Goal: Task Accomplishment & Management: Manage account settings

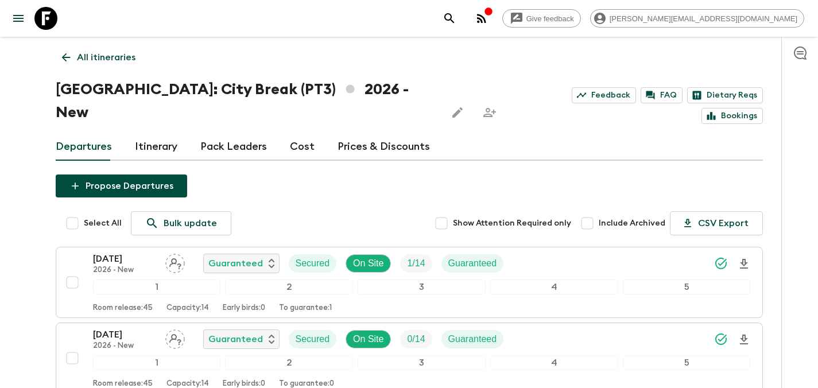
click at [121, 63] on p "All itineraries" at bounding box center [106, 57] width 59 height 14
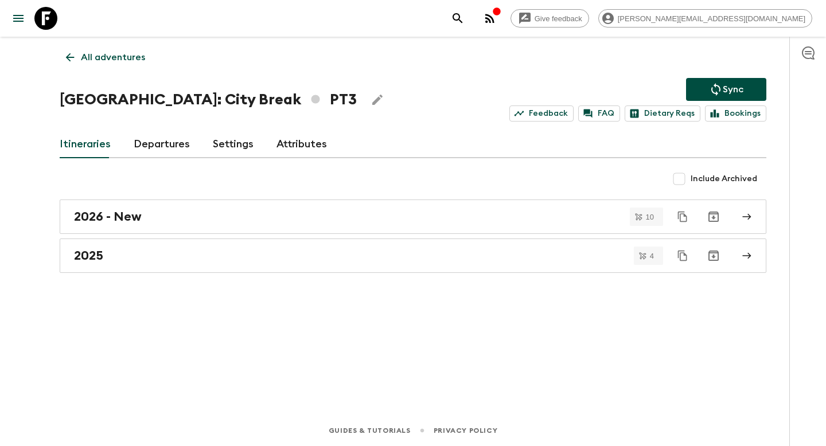
click at [103, 55] on p "All adventures" at bounding box center [113, 57] width 64 height 14
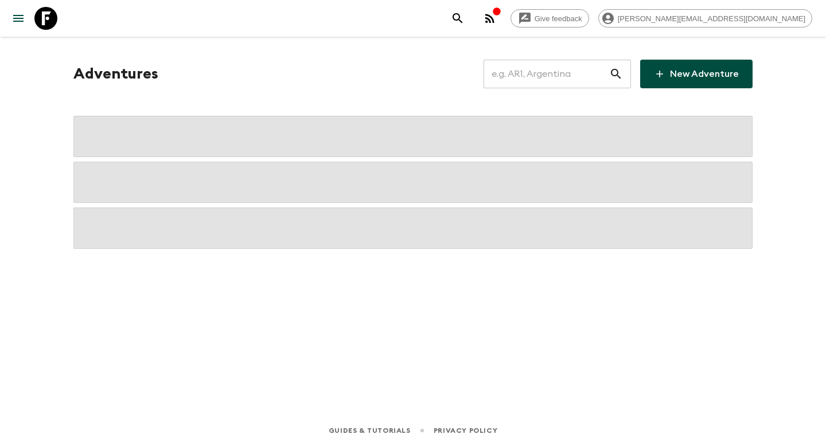
click at [540, 76] on input "text" at bounding box center [547, 74] width 126 height 32
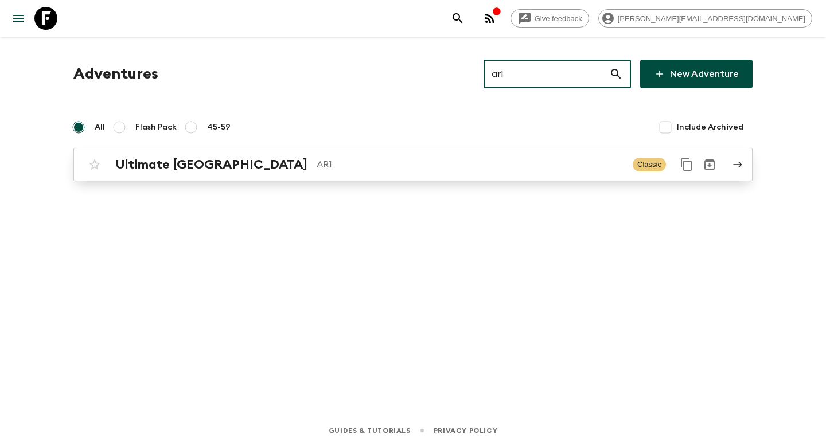
type input "ar1"
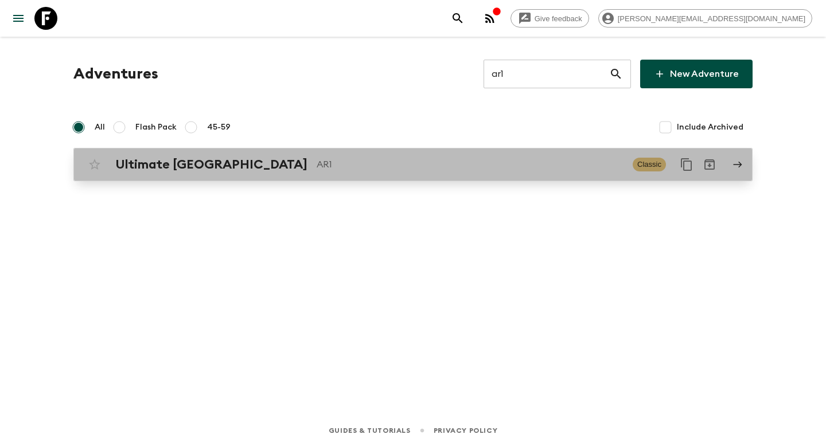
click at [317, 160] on p "AR1" at bounding box center [470, 165] width 307 height 14
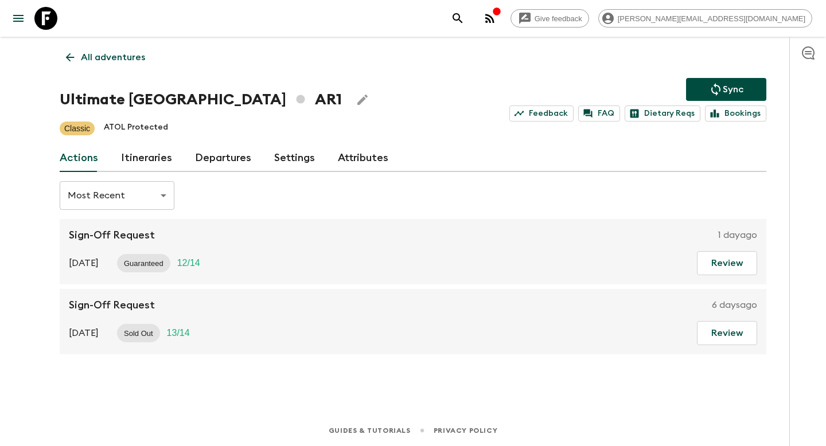
click at [156, 154] on link "Itineraries" at bounding box center [146, 159] width 51 height 28
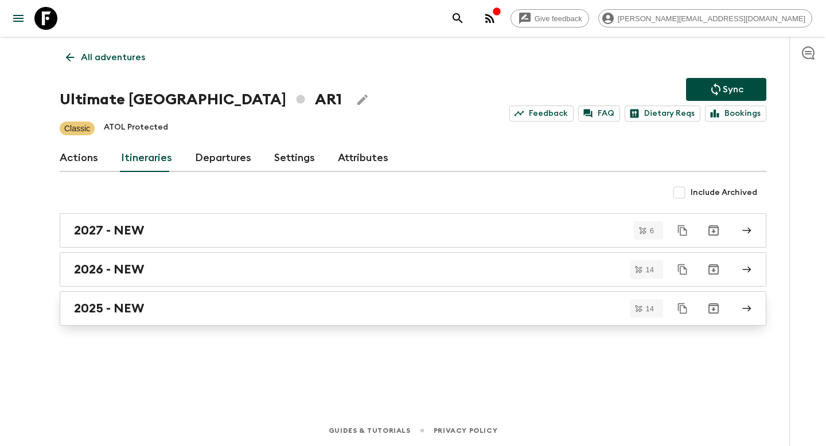
click at [240, 312] on div "2025 - NEW" at bounding box center [402, 308] width 656 height 15
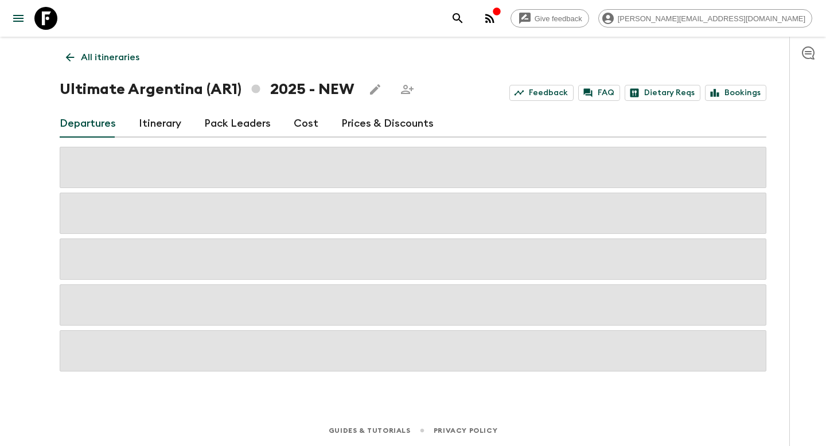
click at [118, 61] on p "All itineraries" at bounding box center [110, 57] width 59 height 14
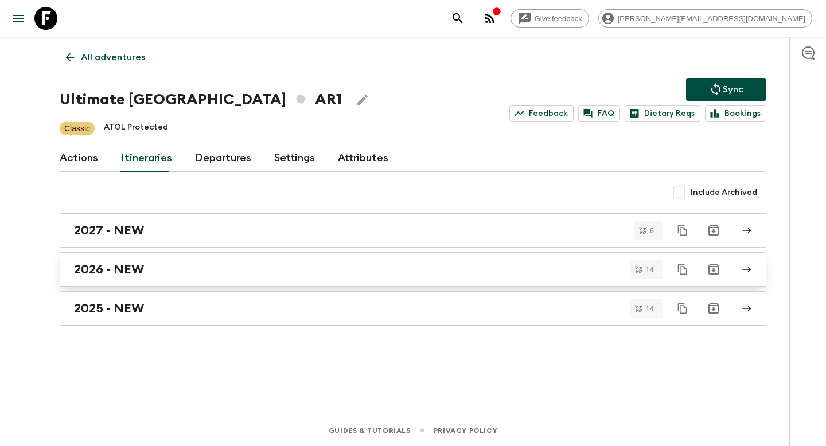
click at [162, 267] on div "2026 - NEW" at bounding box center [402, 269] width 656 height 15
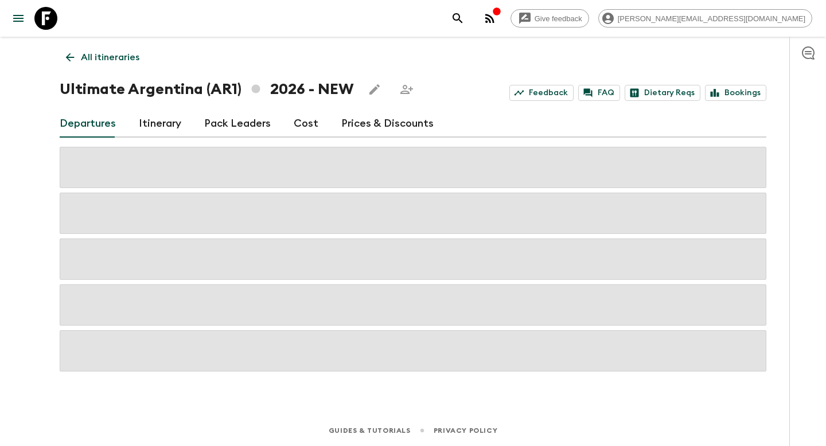
click at [361, 125] on link "Prices & Discounts" at bounding box center [387, 124] width 92 height 28
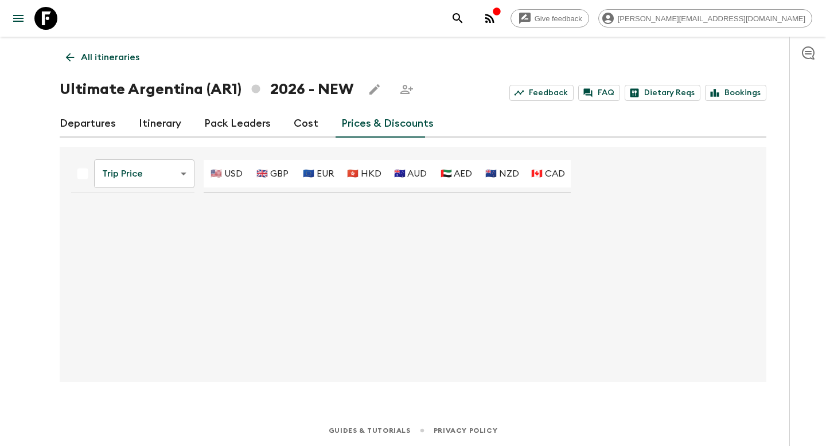
click at [164, 175] on body "Give feedback [PERSON_NAME][EMAIL_ADDRESS][DOMAIN_NAME] All itineraries Ultimat…" at bounding box center [413, 223] width 826 height 446
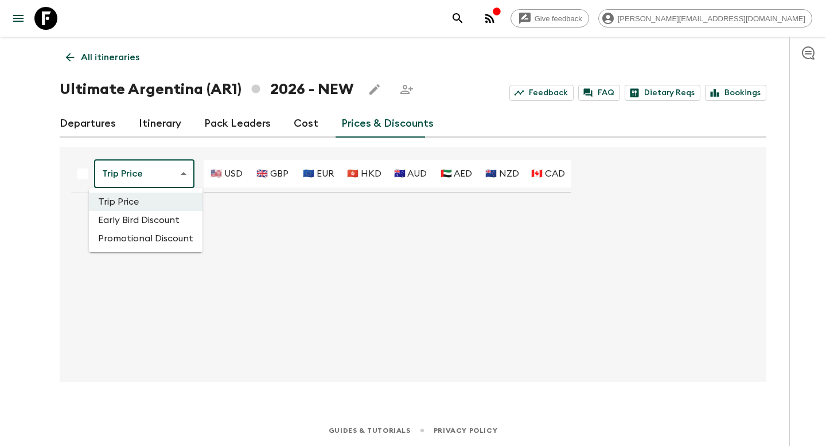
click at [155, 238] on li "Promotional Discount" at bounding box center [146, 238] width 114 height 18
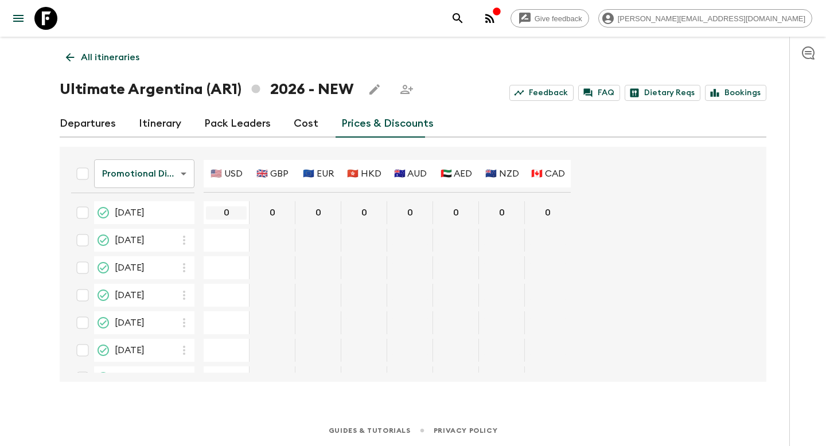
paste input "73"
type input "730"
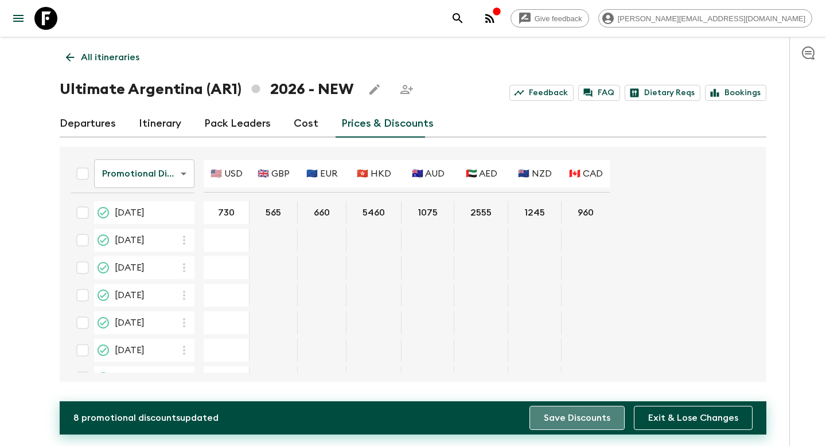
drag, startPoint x: 592, startPoint y: 423, endPoint x: 586, endPoint y: 420, distance: 6.2
click at [592, 387] on button "Save Discounts" at bounding box center [577, 418] width 95 height 24
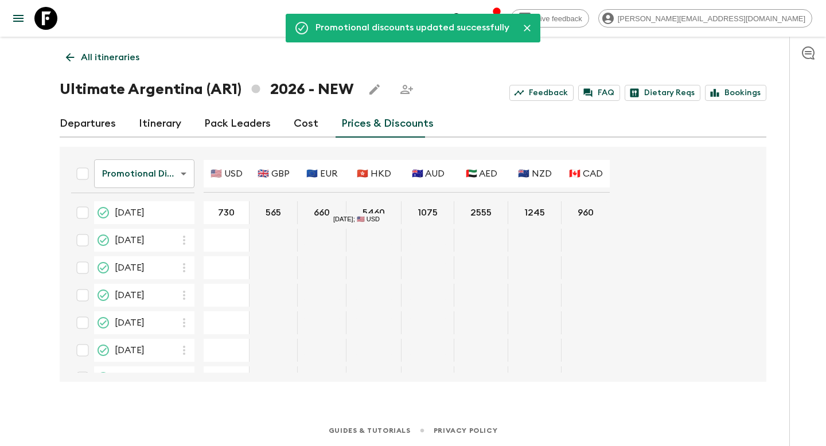
click at [103, 59] on p "All itineraries" at bounding box center [110, 57] width 59 height 14
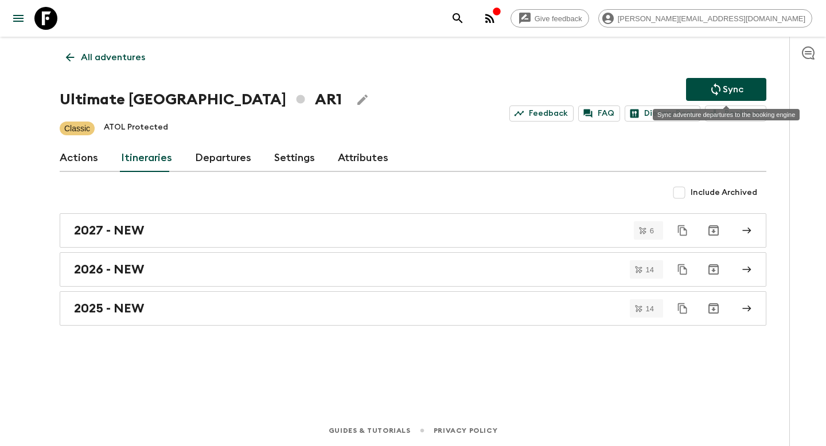
click at [726, 95] on p "Sync" at bounding box center [733, 90] width 21 height 14
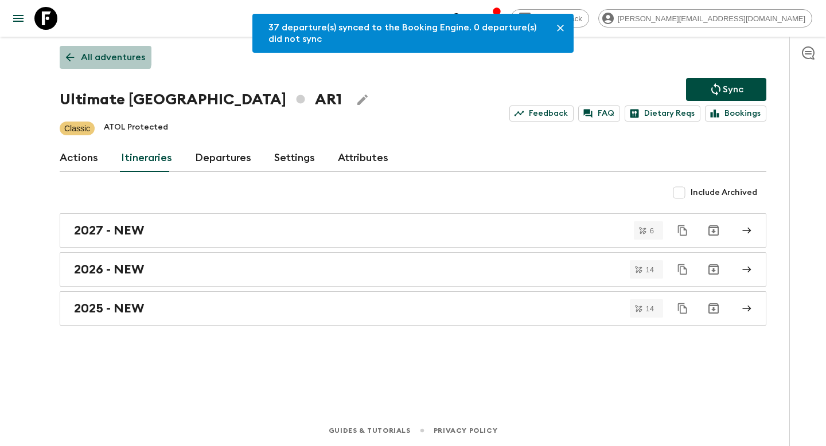
click at [90, 53] on p "All adventures" at bounding box center [113, 57] width 64 height 14
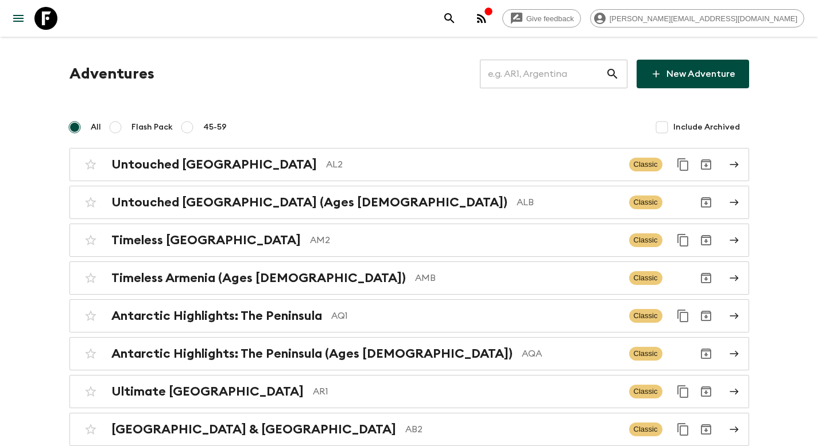
click at [552, 77] on input "text" at bounding box center [543, 74] width 126 height 32
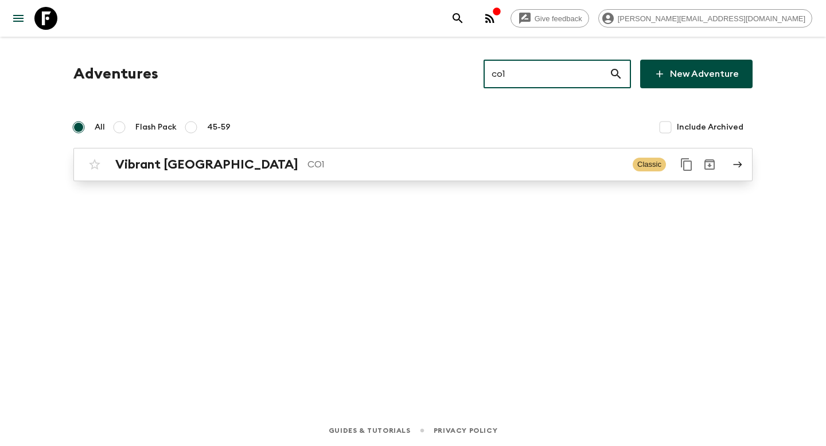
type input "co1"
click at [341, 153] on div "Vibrant Colombia CO1 Classic" at bounding box center [390, 164] width 615 height 23
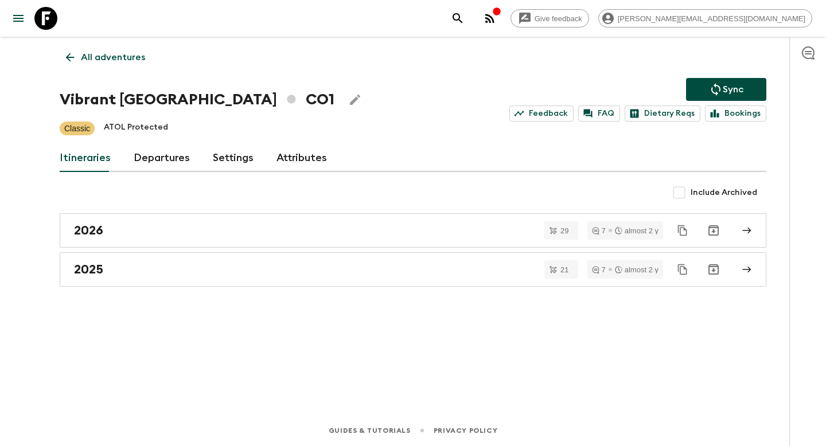
click at [164, 163] on link "Departures" at bounding box center [162, 159] width 56 height 28
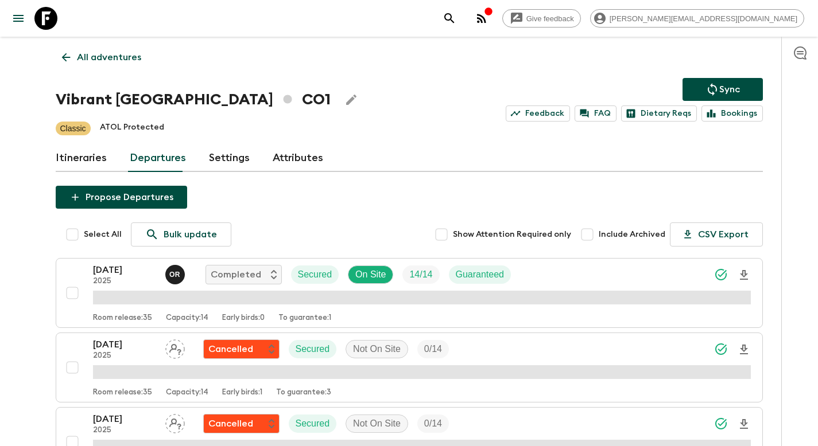
scroll to position [1390, 0]
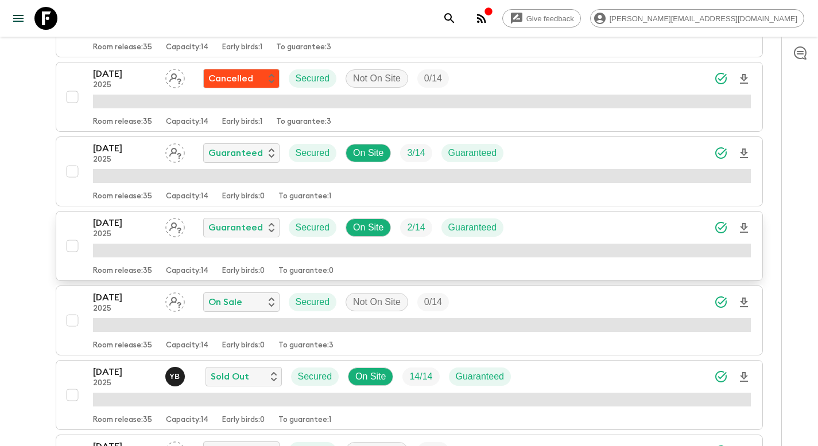
click at [554, 234] on div "[DATE] 2025 Guaranteed Secured On Site 2 / 14 Guaranteed" at bounding box center [422, 227] width 658 height 23
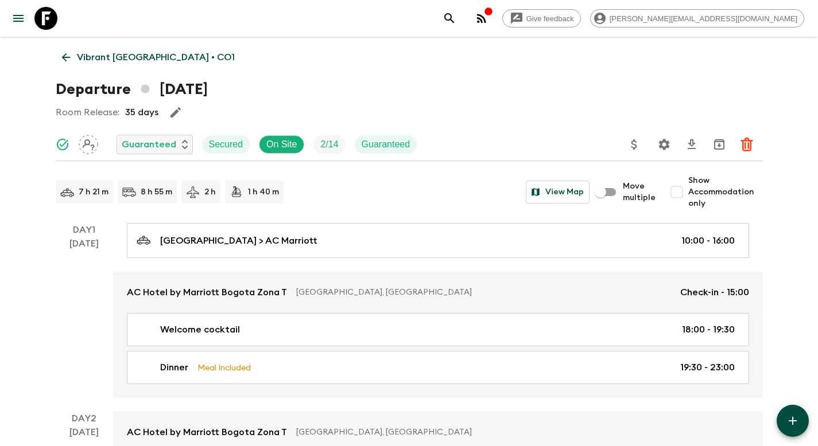
click at [636, 146] on icon "Update Price, Early Bird Discount and Costs" at bounding box center [634, 144] width 6 height 10
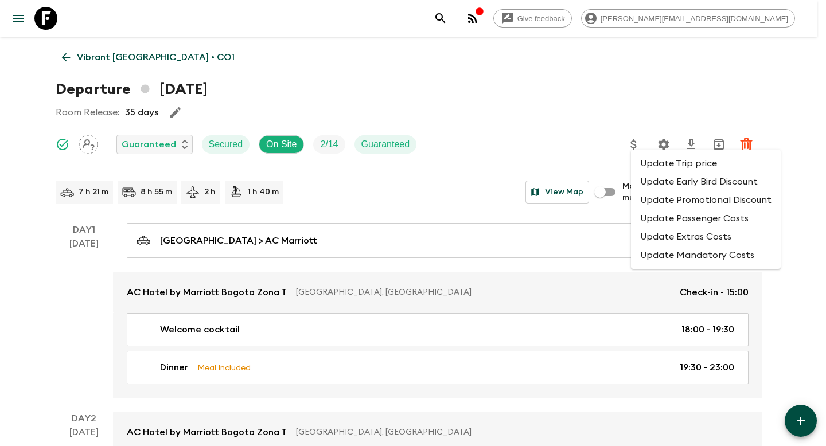
click at [661, 202] on li "Update Promotional Discount" at bounding box center [706, 200] width 150 height 18
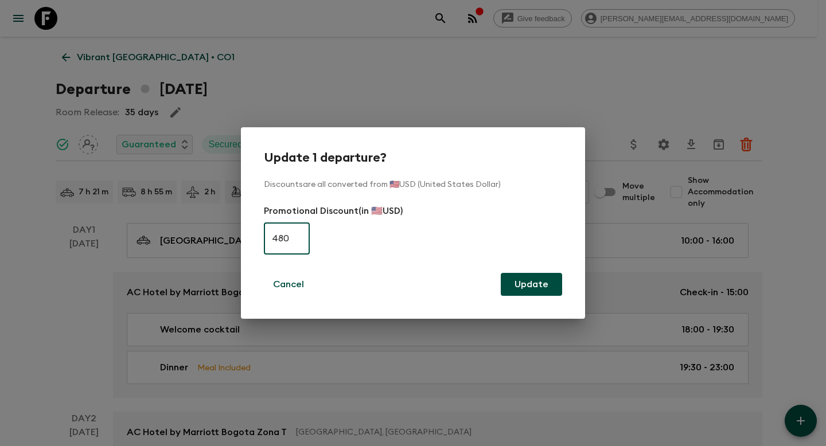
type input "480"
click at [534, 281] on button "Update" at bounding box center [531, 284] width 61 height 23
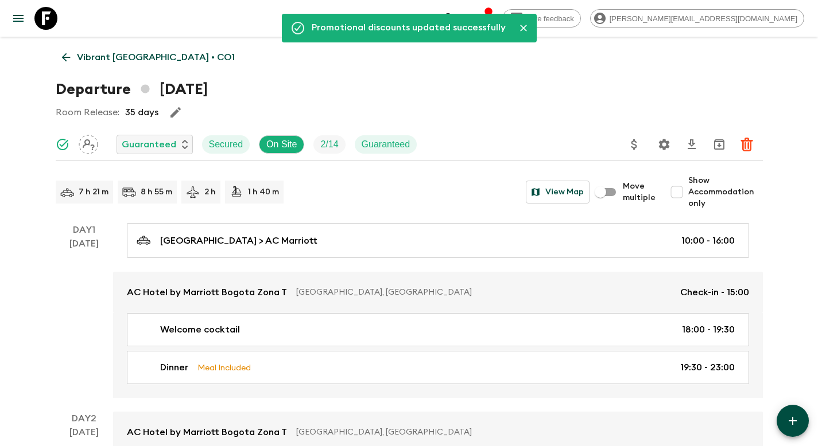
click at [138, 59] on p "Vibrant [GEOGRAPHIC_DATA] • CO1" at bounding box center [156, 57] width 158 height 14
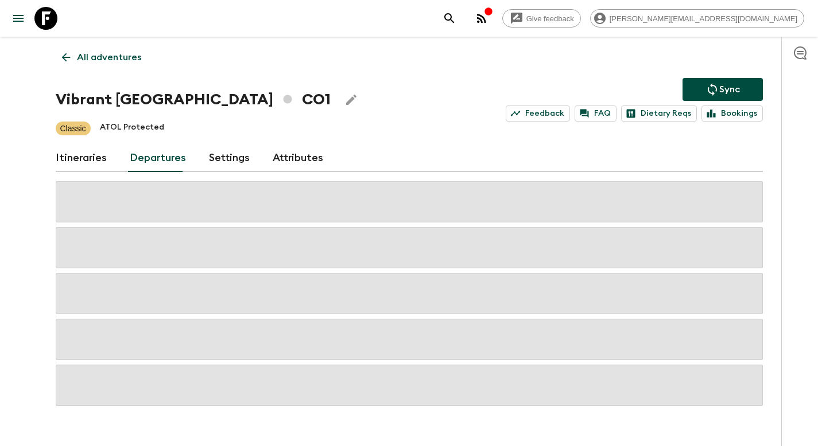
click at [714, 95] on icon "Sync adventure departures to the booking engine" at bounding box center [712, 90] width 14 height 14
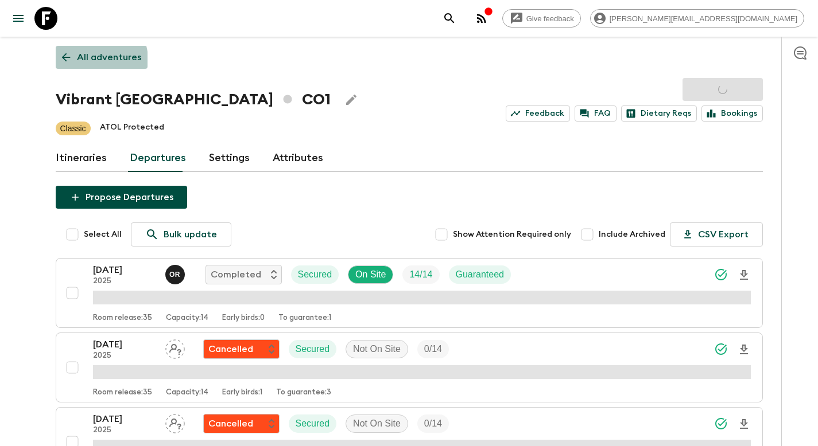
click at [96, 60] on p "All adventures" at bounding box center [109, 57] width 64 height 14
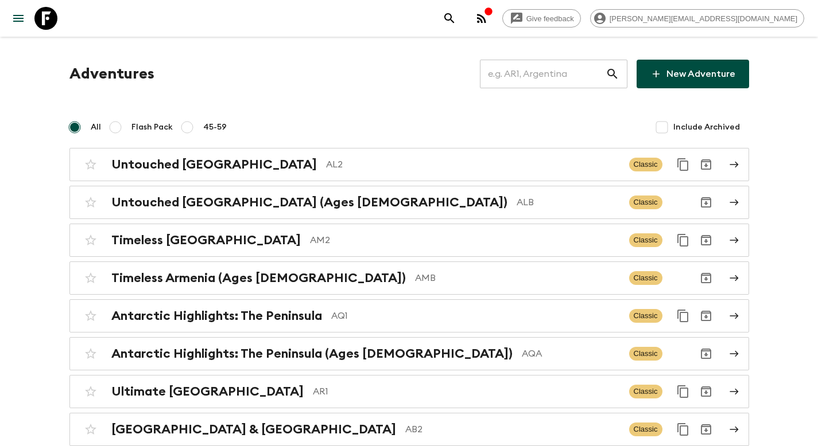
click at [544, 74] on input "text" at bounding box center [543, 74] width 126 height 32
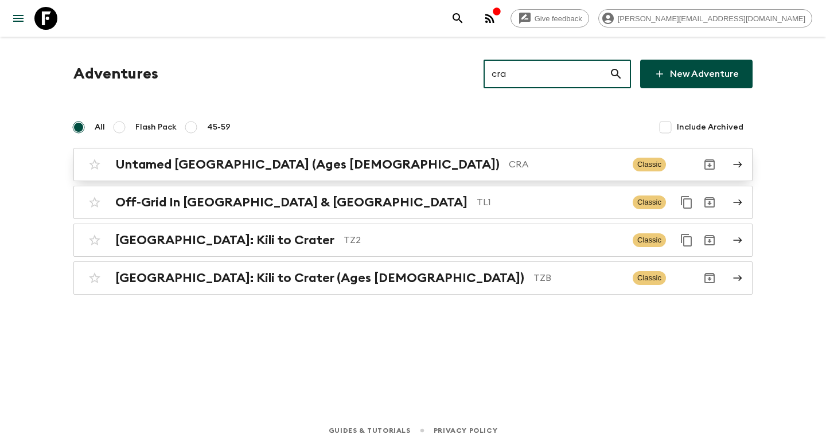
type input "cra"
click at [317, 165] on div "Untamed [GEOGRAPHIC_DATA] (Ages [DEMOGRAPHIC_DATA]) CRA" at bounding box center [369, 164] width 508 height 15
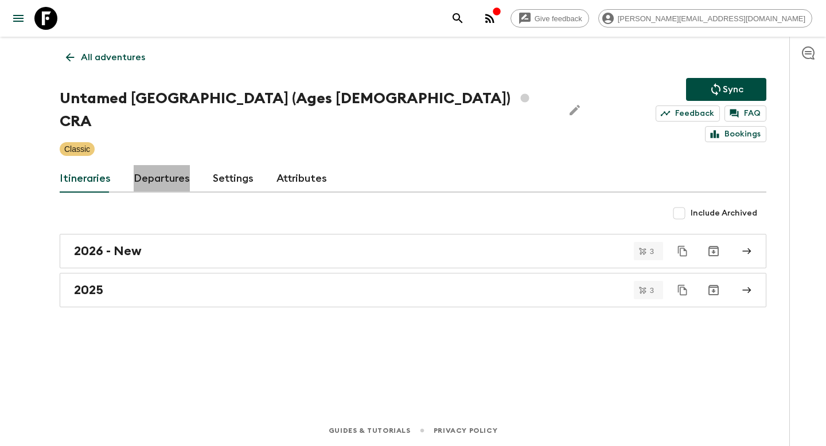
click at [166, 165] on link "Departures" at bounding box center [162, 179] width 56 height 28
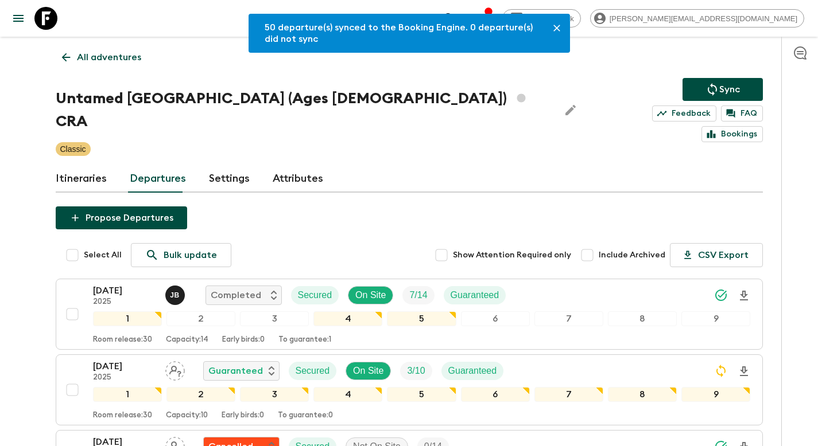
scroll to position [274, 0]
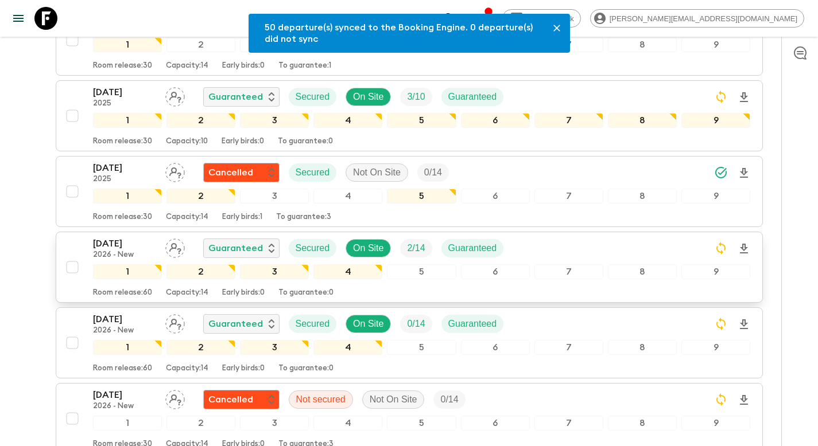
click at [553, 237] on div "[DATE] 2026 - New Guaranteed Secured On Site 2 / 14 Guaranteed" at bounding box center [422, 248] width 658 height 23
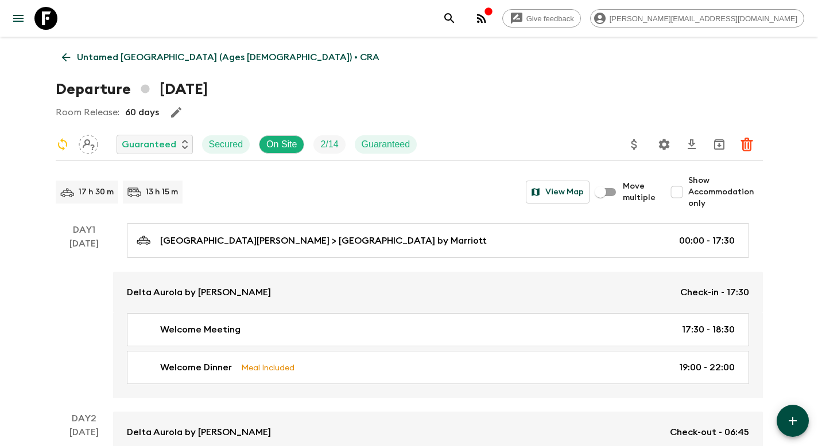
click at [639, 143] on icon "Update Price, Early Bird Discount and Costs" at bounding box center [634, 145] width 14 height 14
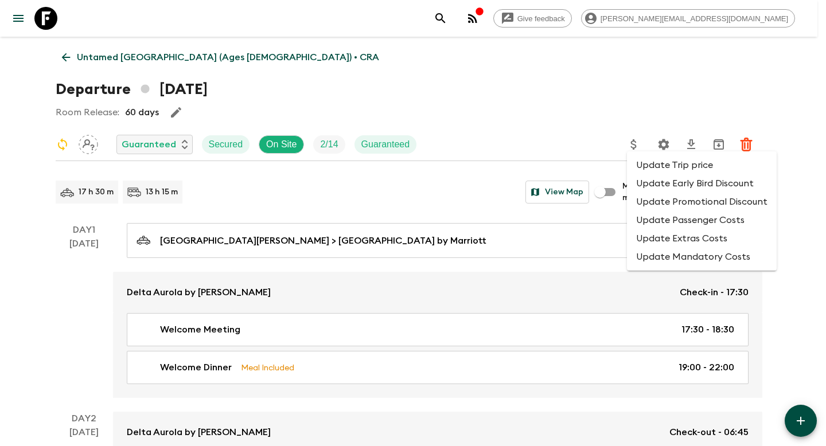
click at [656, 199] on li "Update Promotional Discount" at bounding box center [702, 202] width 150 height 18
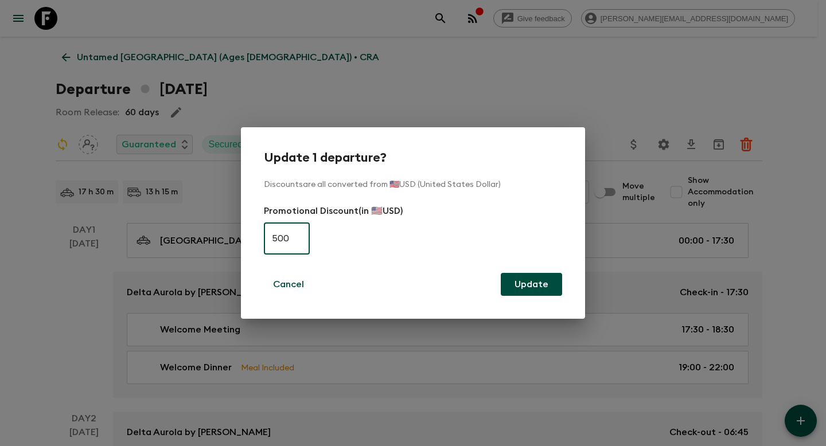
type input "500"
click at [533, 290] on button "Update" at bounding box center [531, 284] width 61 height 23
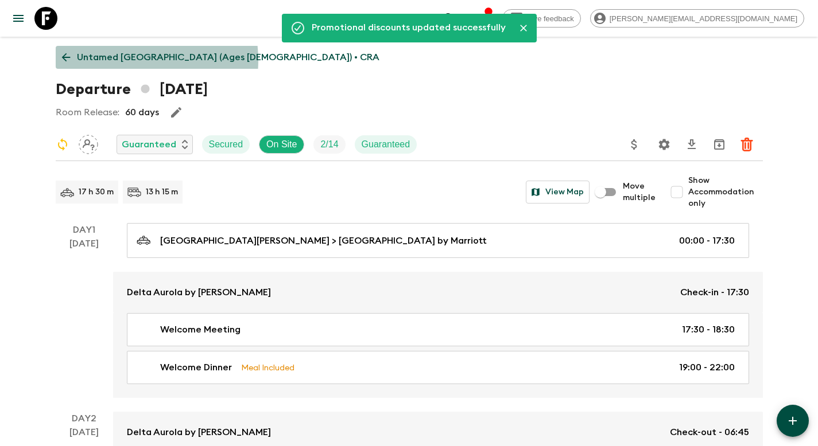
click at [125, 60] on p "Untamed [GEOGRAPHIC_DATA] (Ages [DEMOGRAPHIC_DATA]) • CRA" at bounding box center [228, 57] width 302 height 14
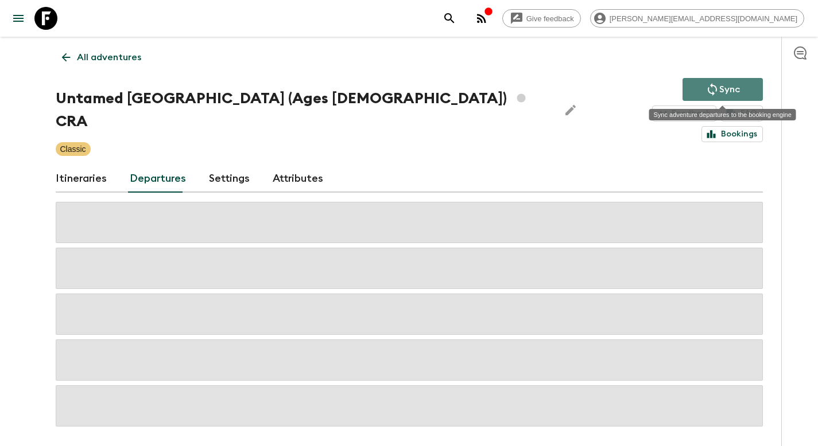
click at [725, 83] on p "Sync" at bounding box center [729, 90] width 21 height 14
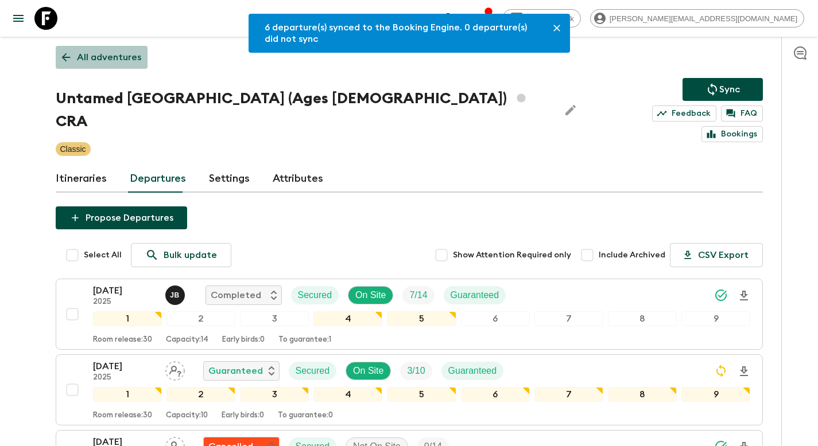
click at [102, 68] on link "All adventures" at bounding box center [102, 57] width 92 height 23
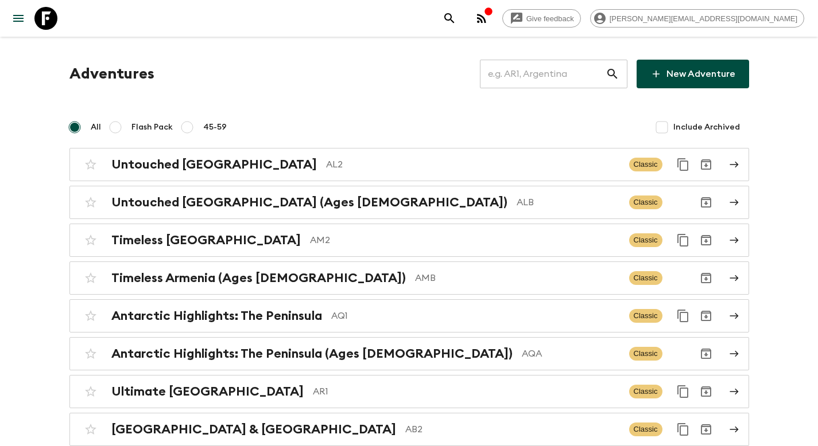
click at [546, 78] on input "text" at bounding box center [543, 74] width 126 height 32
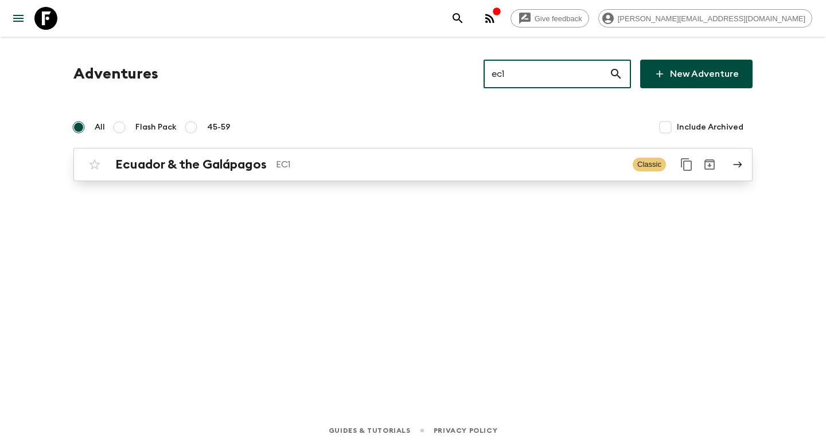
type input "ec1"
click at [329, 166] on p "EC1" at bounding box center [450, 165] width 348 height 14
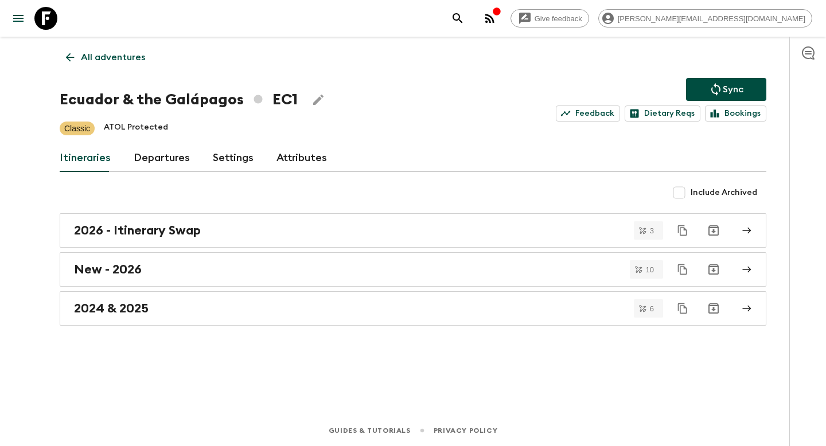
click at [164, 156] on link "Departures" at bounding box center [162, 159] width 56 height 28
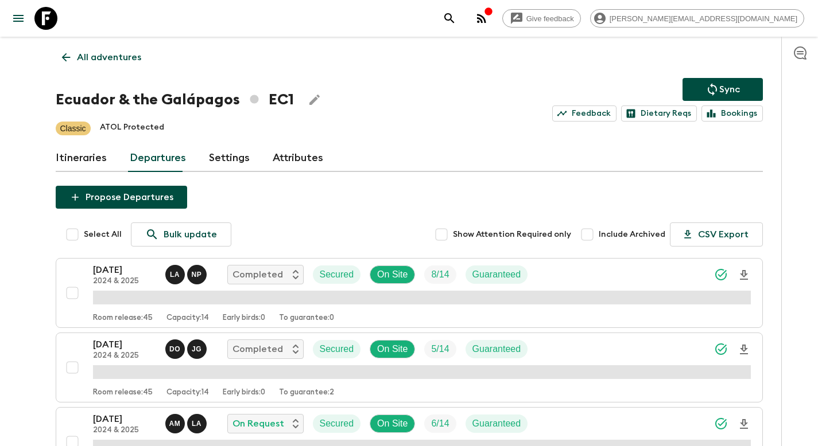
scroll to position [495, 0]
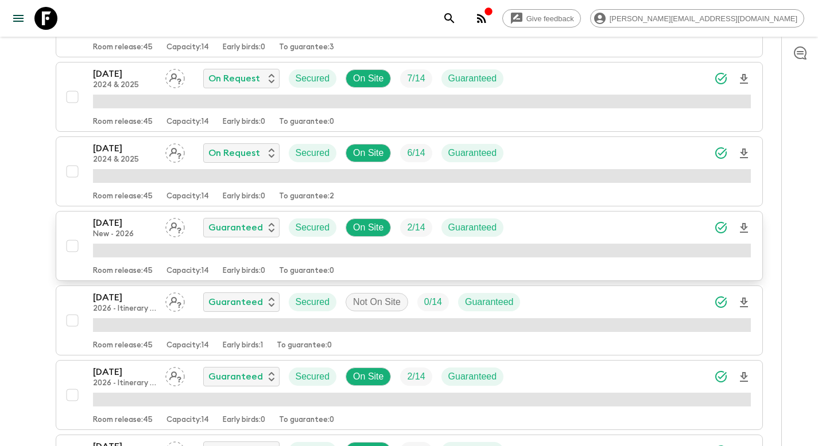
click at [563, 229] on div "[DATE] New - 2026 Guaranteed Secured On Site 2 / 14 Guaranteed" at bounding box center [422, 227] width 658 height 23
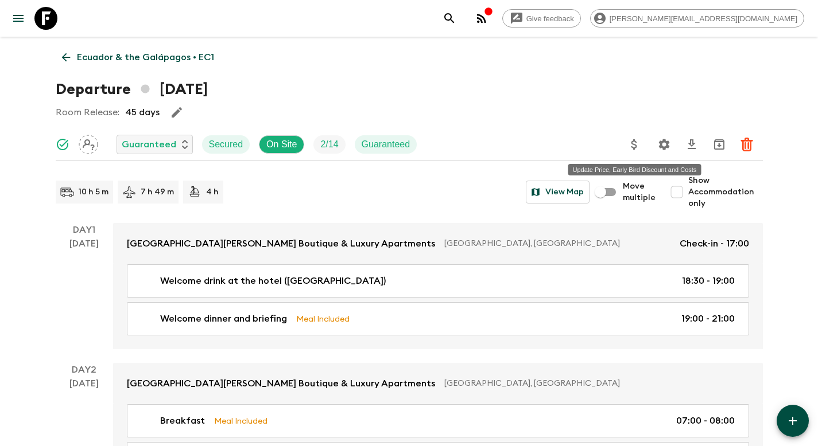
click at [636, 145] on icon "Update Price, Early Bird Discount and Costs" at bounding box center [634, 145] width 14 height 14
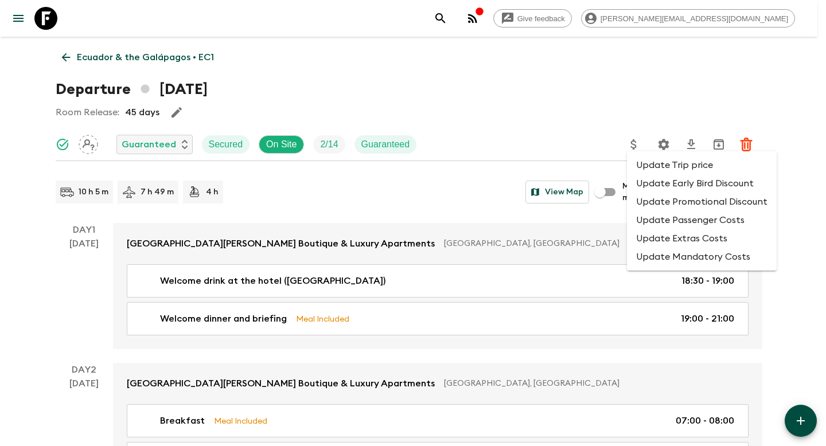
click at [655, 205] on li "Update Promotional Discount" at bounding box center [702, 202] width 150 height 18
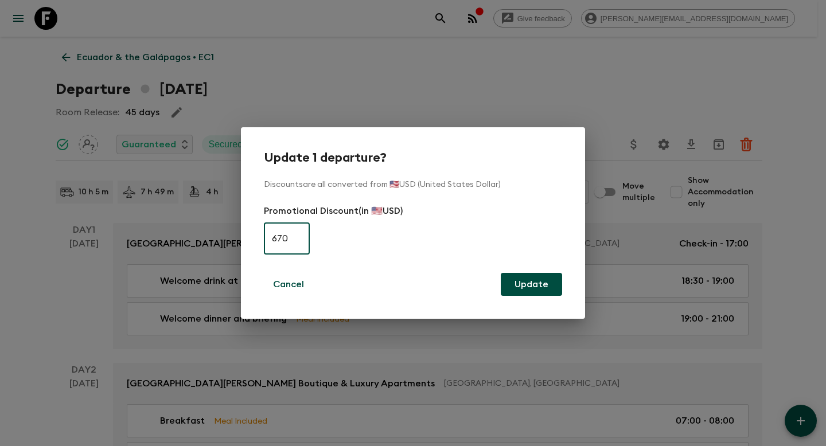
type input "670"
click at [534, 293] on button "Update" at bounding box center [531, 284] width 61 height 23
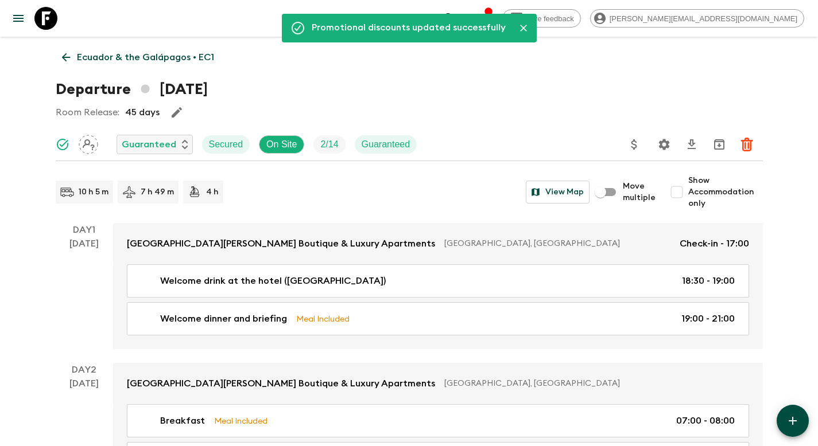
click at [97, 55] on p "Ecuador & the Galápagos • EC1" at bounding box center [145, 57] width 137 height 14
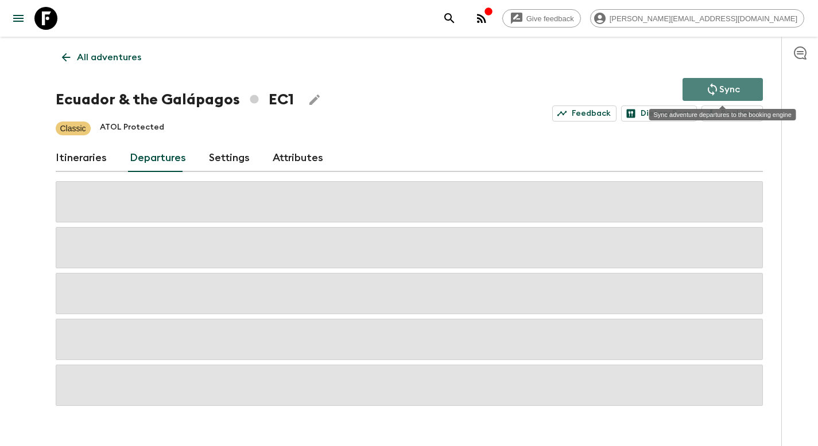
click at [722, 87] on p "Sync" at bounding box center [729, 90] width 21 height 14
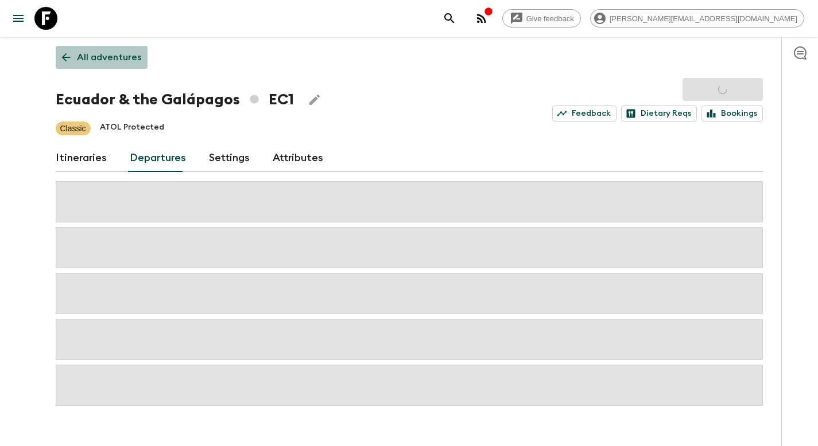
click at [115, 60] on p "All adventures" at bounding box center [109, 57] width 64 height 14
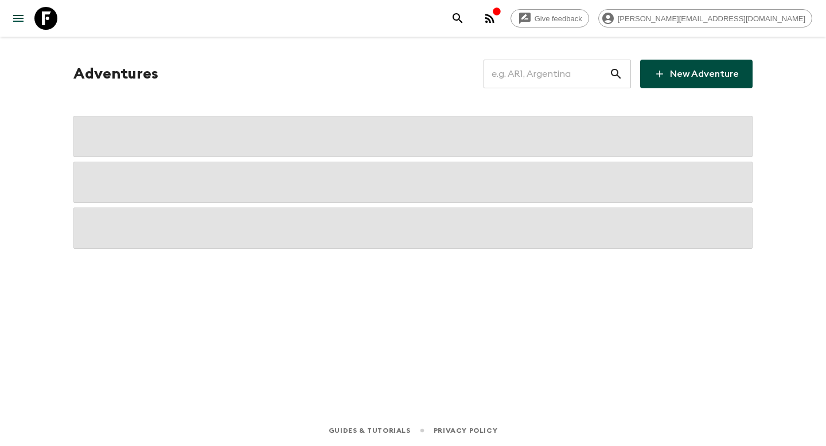
click at [602, 74] on input "text" at bounding box center [547, 74] width 126 height 32
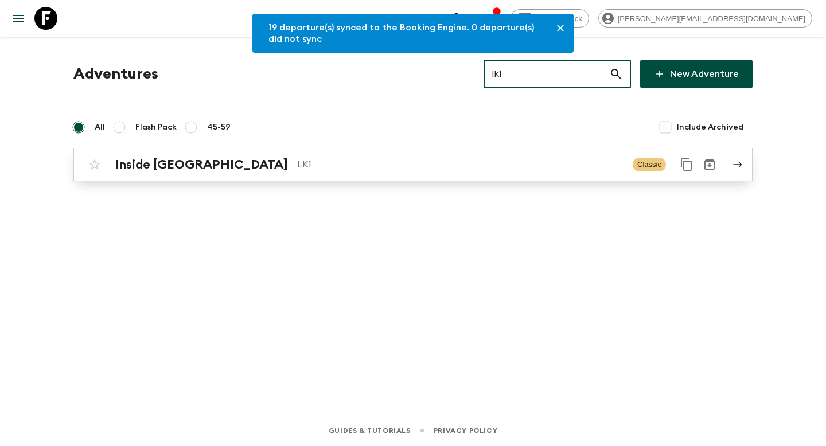
type input "lk1"
click at [297, 161] on p "LK1" at bounding box center [460, 165] width 326 height 14
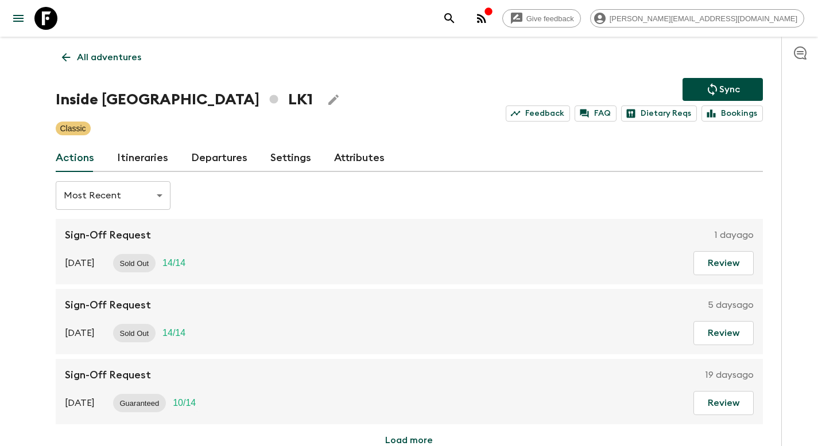
click at [211, 157] on link "Departures" at bounding box center [219, 159] width 56 height 28
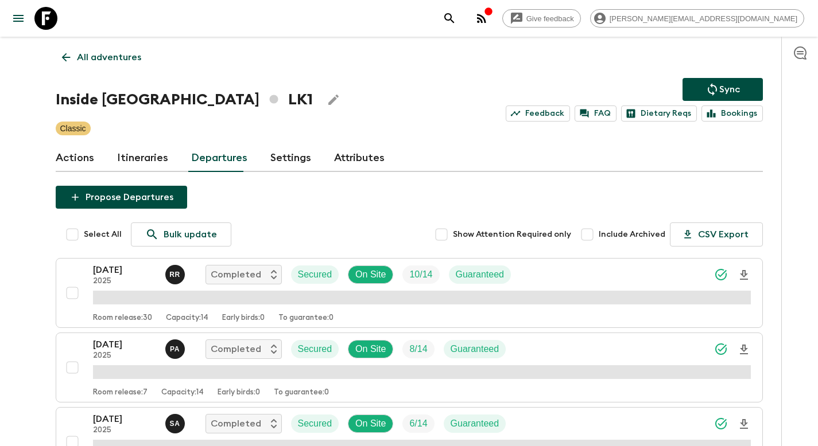
scroll to position [1763, 0]
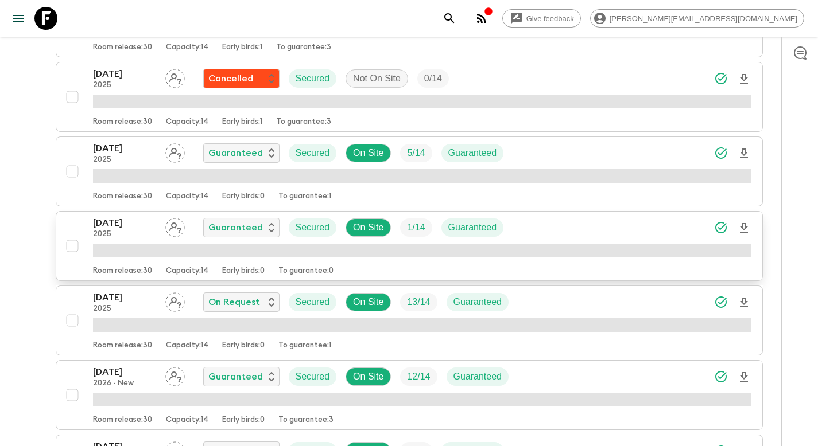
click at [511, 223] on div "[DATE] 2025 Guaranteed Secured On Site 1 / 14 Guaranteed" at bounding box center [303, 227] width 420 height 23
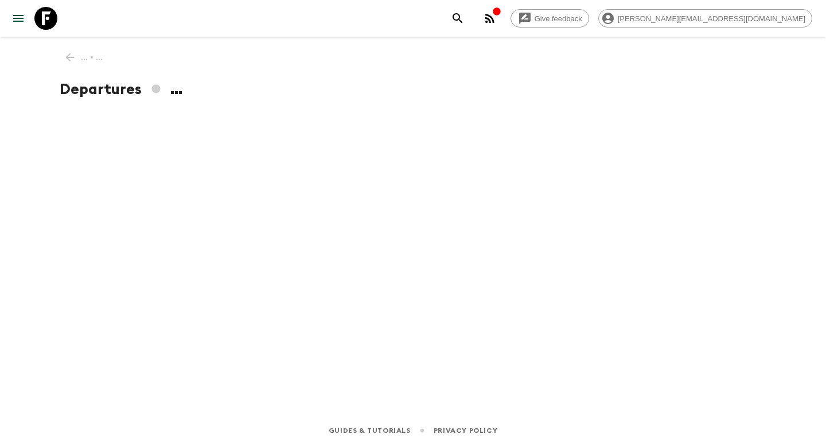
click at [594, 158] on div "... • ... Departures ..." at bounding box center [413, 210] width 734 height 347
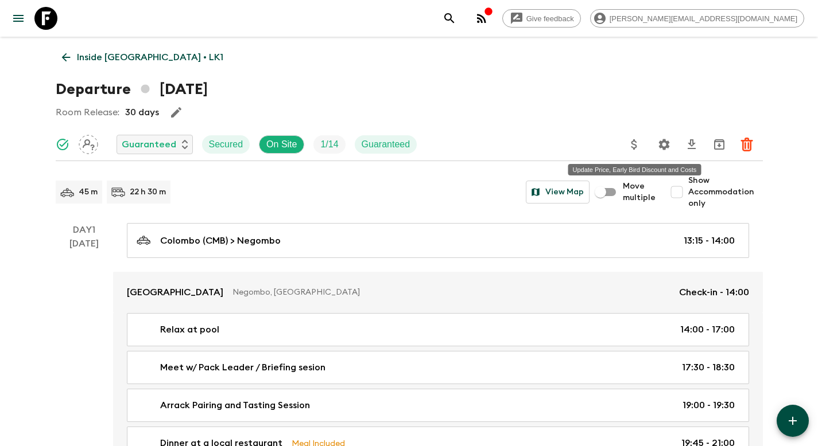
click at [633, 141] on icon "Update Price, Early Bird Discount and Costs" at bounding box center [634, 144] width 6 height 10
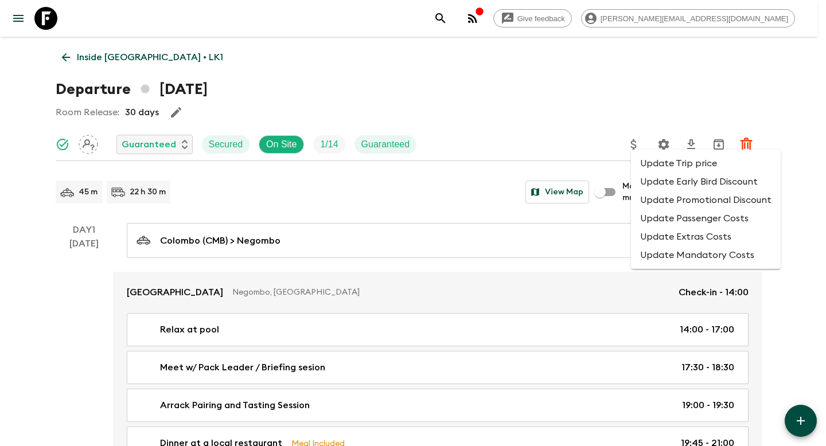
click at [664, 201] on li "Update Promotional Discount" at bounding box center [706, 200] width 150 height 18
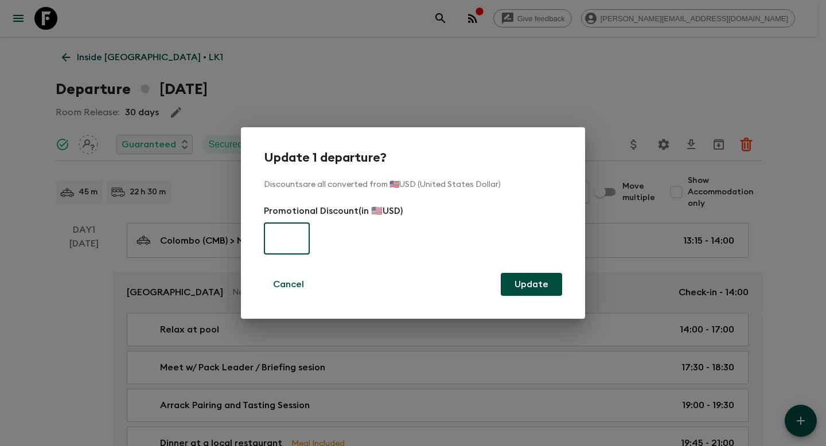
click at [298, 238] on input "text" at bounding box center [287, 239] width 46 height 32
paste input "500"
type input "500"
click at [532, 289] on button "Update" at bounding box center [531, 284] width 61 height 23
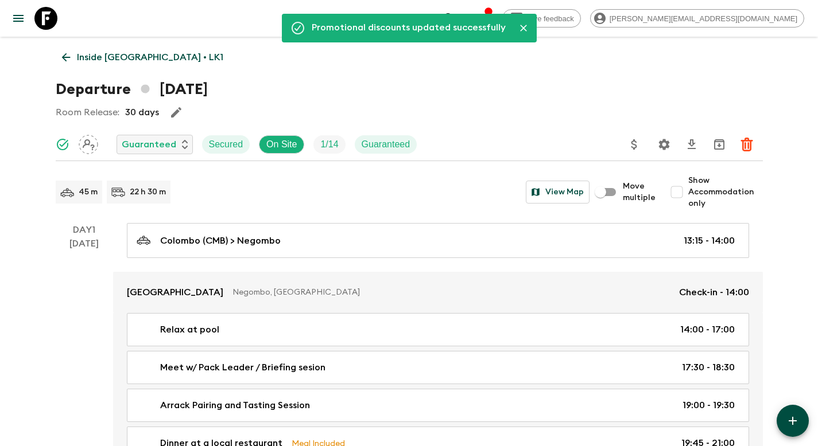
click at [103, 57] on p "Inside [GEOGRAPHIC_DATA] • LK1" at bounding box center [150, 57] width 146 height 14
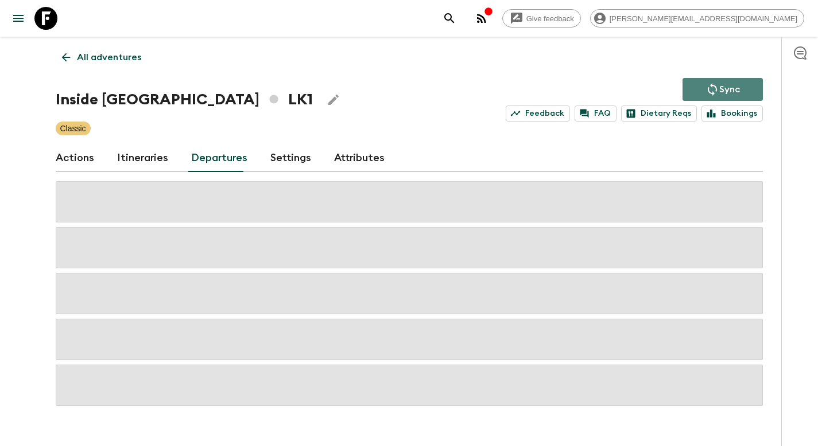
click at [722, 88] on p "Sync" at bounding box center [729, 90] width 21 height 14
click at [105, 59] on p "All adventures" at bounding box center [109, 57] width 64 height 14
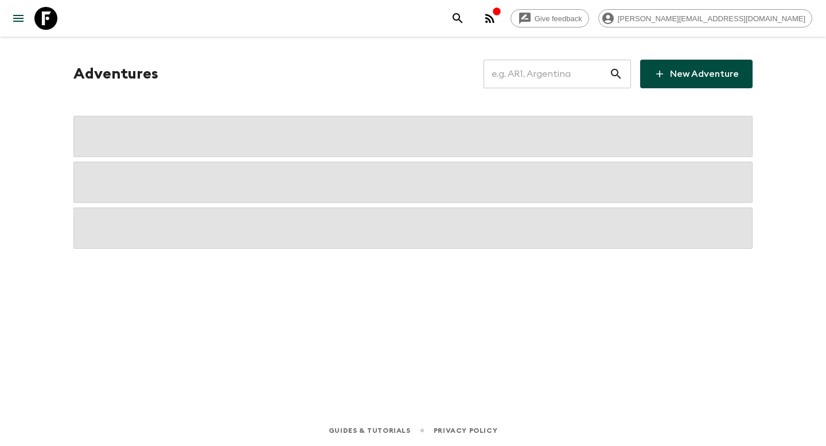
click at [560, 80] on input "text" at bounding box center [547, 74] width 126 height 32
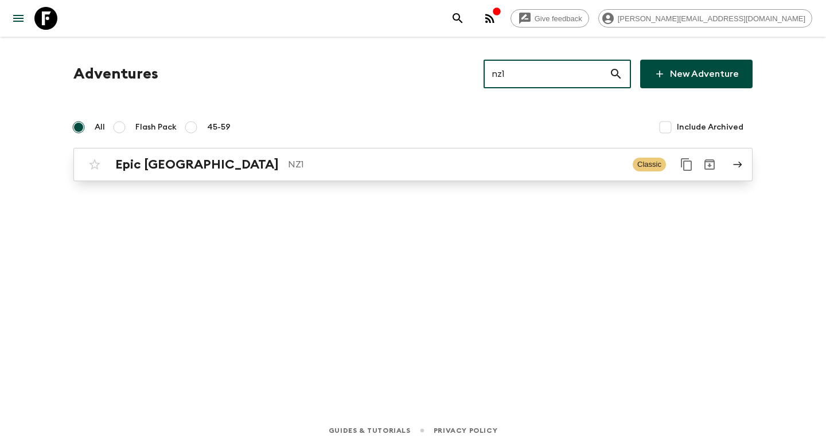
type input "nz1"
click at [291, 164] on p "NZ1" at bounding box center [456, 165] width 336 height 14
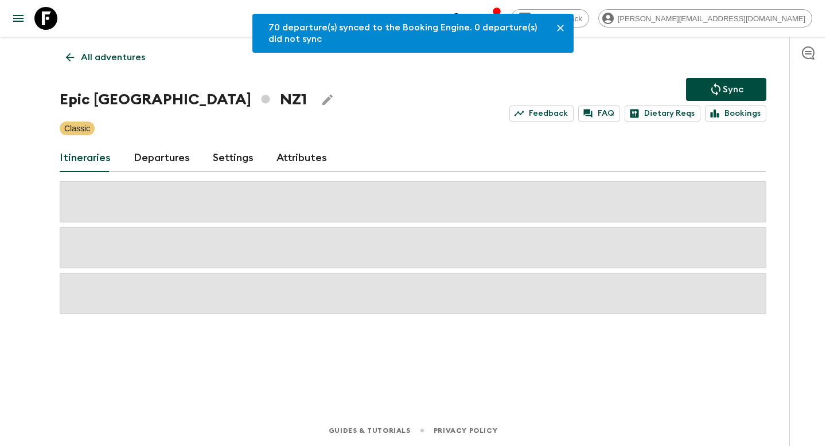
click at [156, 157] on link "Departures" at bounding box center [162, 159] width 56 height 28
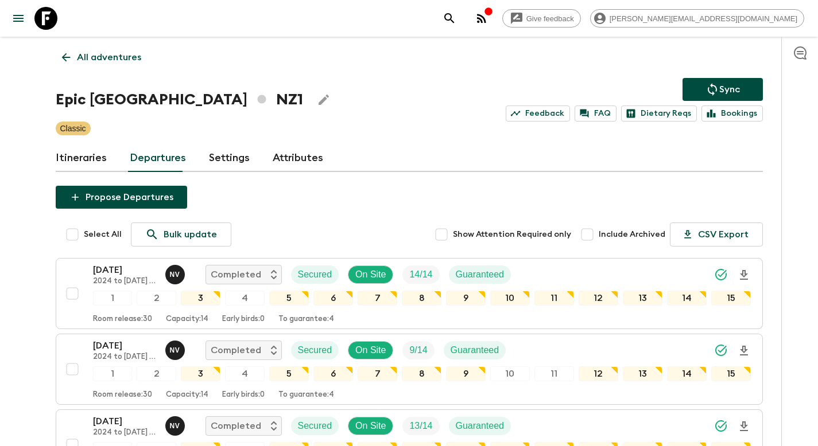
scroll to position [1410, 0]
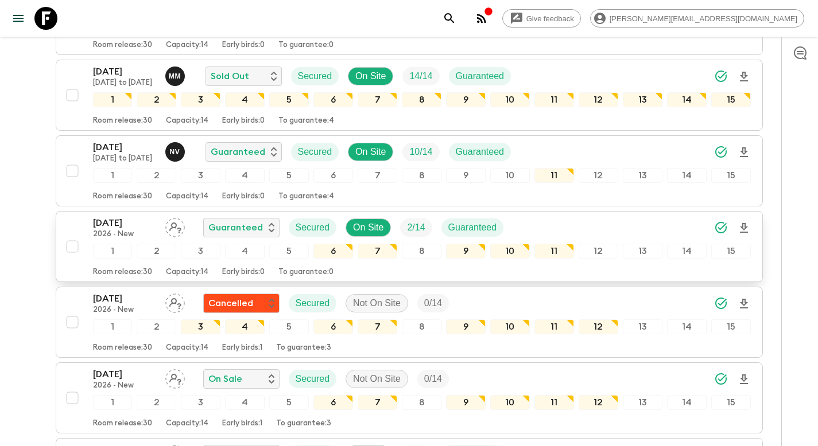
click at [555, 228] on div "[DATE] 2026 - New Guaranteed Secured On Site 2 / 14 Guaranteed" at bounding box center [422, 227] width 658 height 23
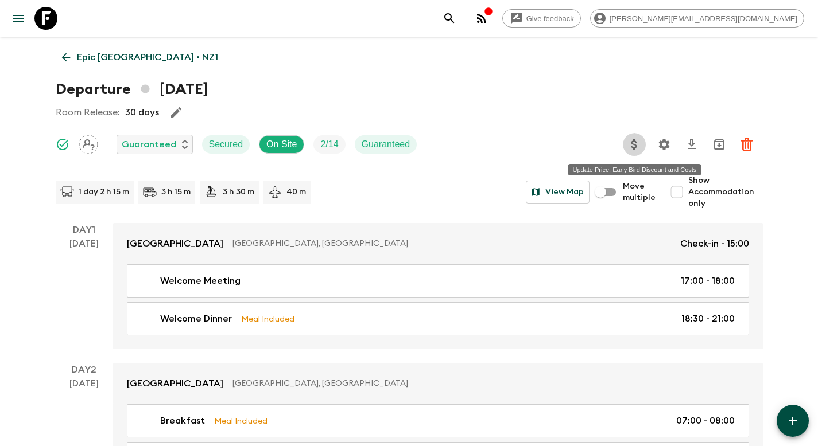
click at [636, 147] on icon "Update Price, Early Bird Discount and Costs" at bounding box center [634, 145] width 14 height 14
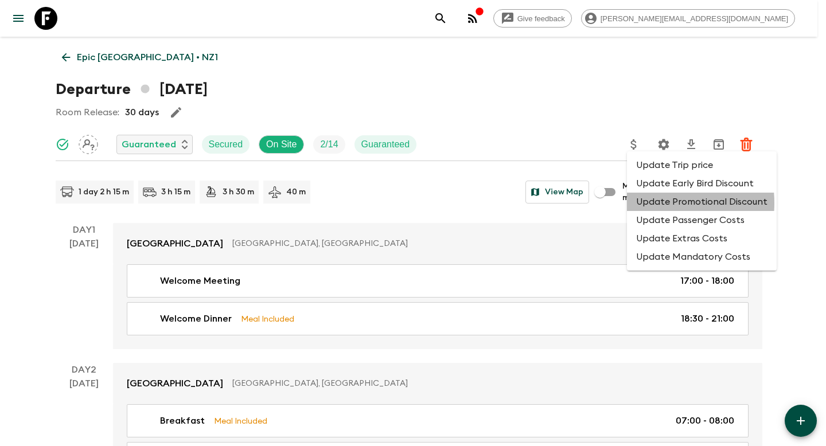
click at [647, 204] on li "Update Promotional Discount" at bounding box center [702, 202] width 150 height 18
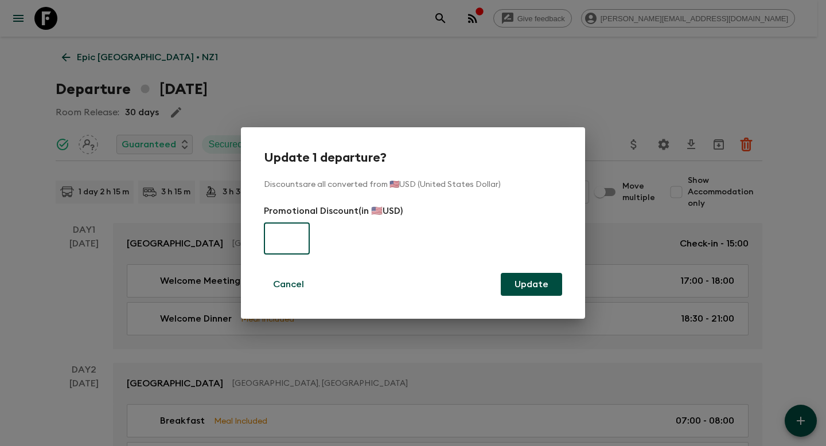
click at [293, 243] on input "text" at bounding box center [287, 239] width 46 height 32
type input "1000"
click at [536, 288] on button "Update" at bounding box center [531, 284] width 61 height 23
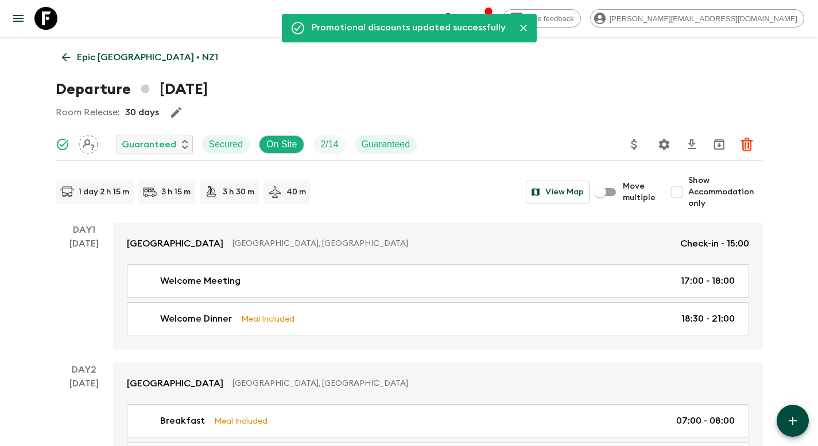
click at [121, 57] on p "Epic [GEOGRAPHIC_DATA] • NZ1" at bounding box center [147, 57] width 141 height 14
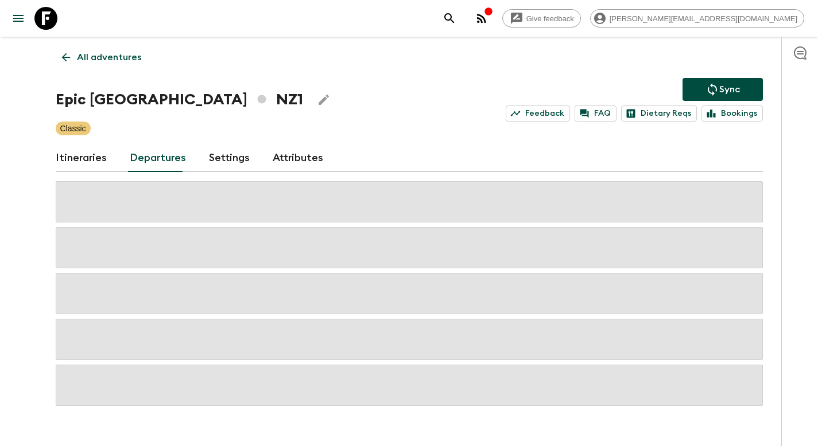
click at [723, 90] on p "Sync" at bounding box center [729, 90] width 21 height 14
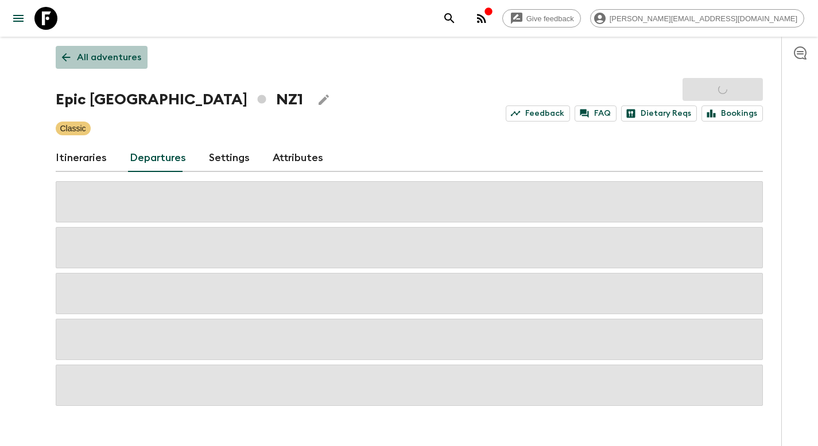
click at [115, 62] on p "All adventures" at bounding box center [109, 57] width 64 height 14
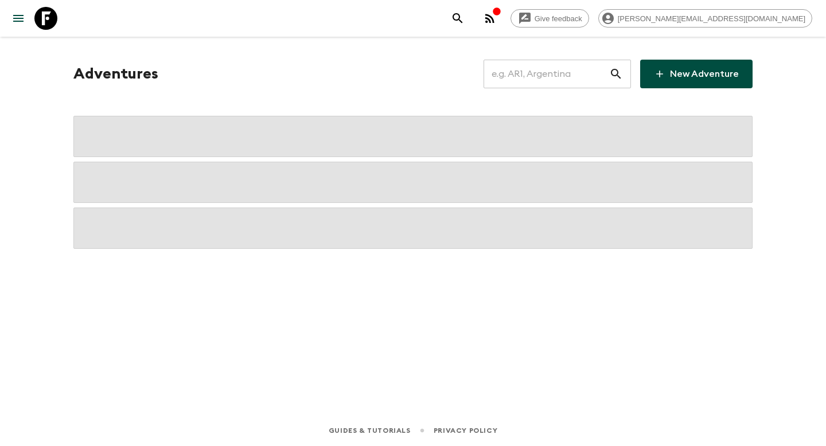
click at [544, 74] on input "text" at bounding box center [547, 74] width 126 height 32
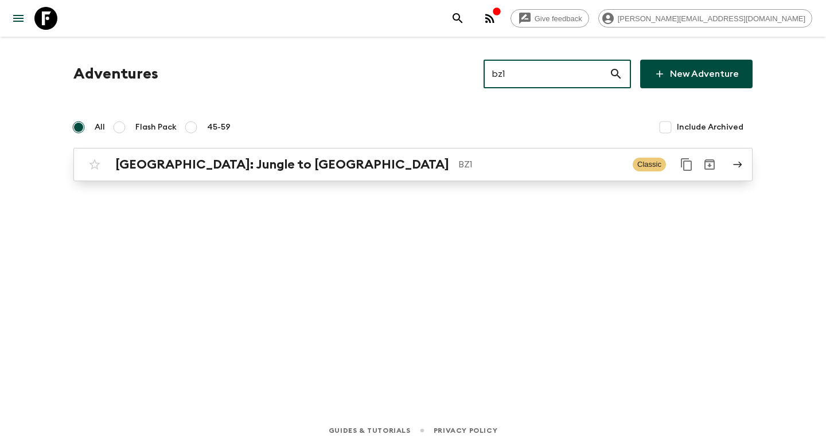
type input "bz1"
click at [458, 162] on p "BZ1" at bounding box center [540, 165] width 165 height 14
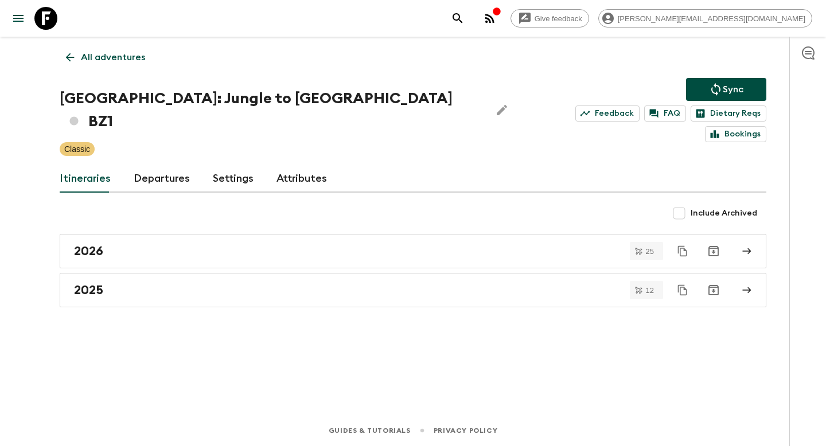
click at [145, 165] on link "Departures" at bounding box center [162, 179] width 56 height 28
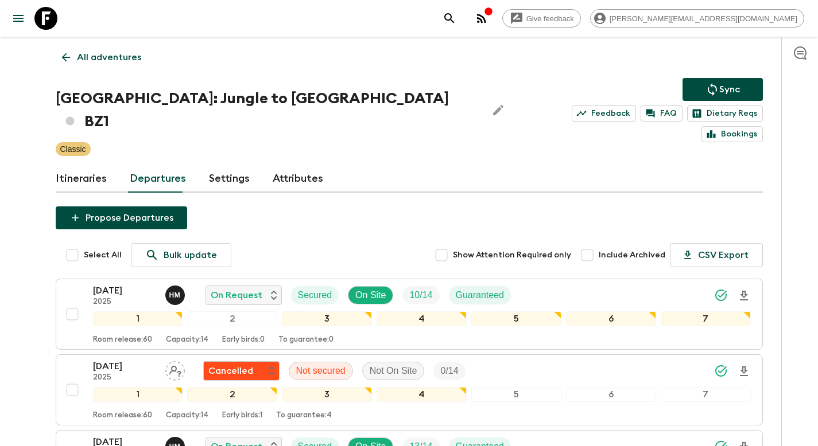
scroll to position [729, 0]
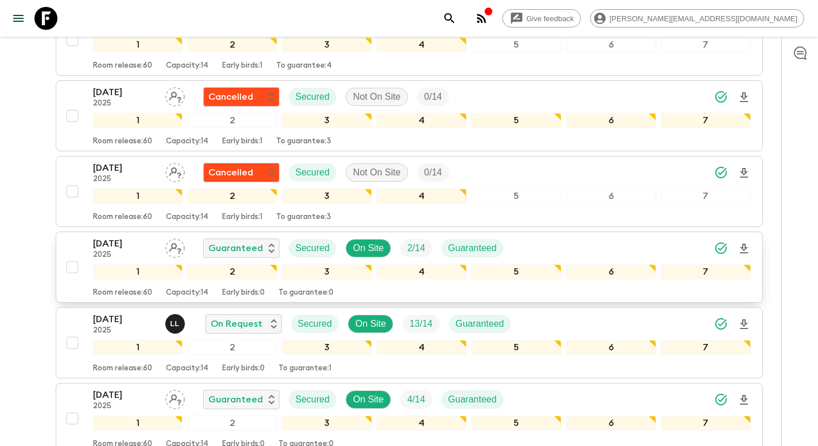
click at [553, 237] on div "[DATE] 2025 Guaranteed Secured On Site 2 / 14 Guaranteed" at bounding box center [422, 248] width 658 height 23
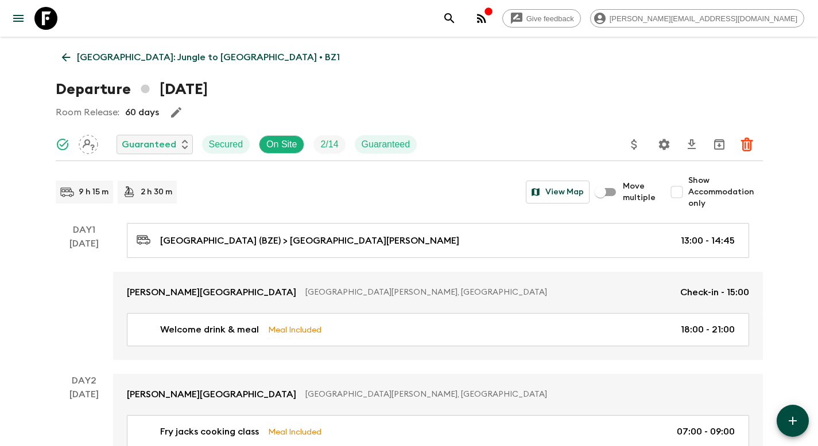
click at [638, 145] on icon "Update Price, Early Bird Discount and Costs" at bounding box center [634, 145] width 14 height 14
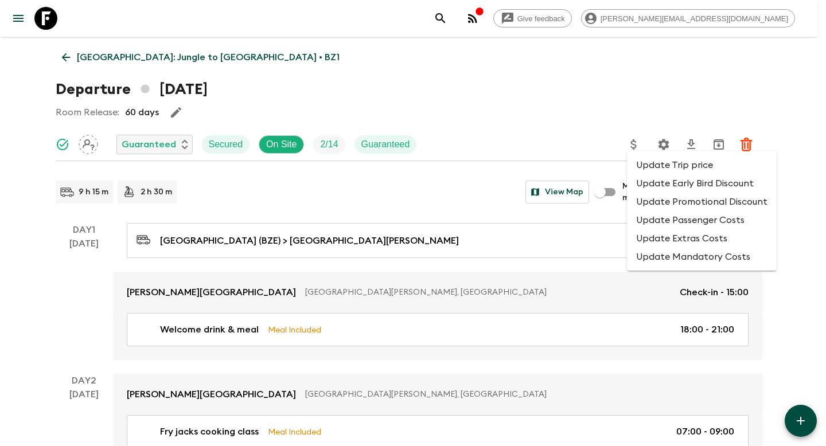
click at [658, 204] on li "Update Promotional Discount" at bounding box center [702, 202] width 150 height 18
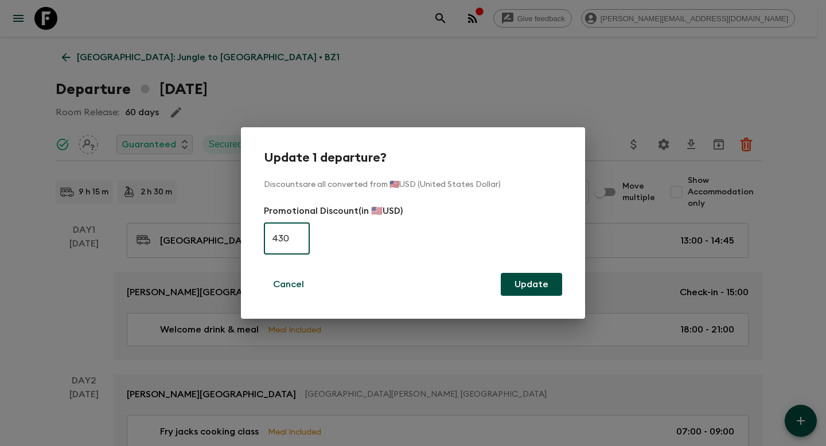
type input "430"
click at [536, 283] on button "Update" at bounding box center [531, 284] width 61 height 23
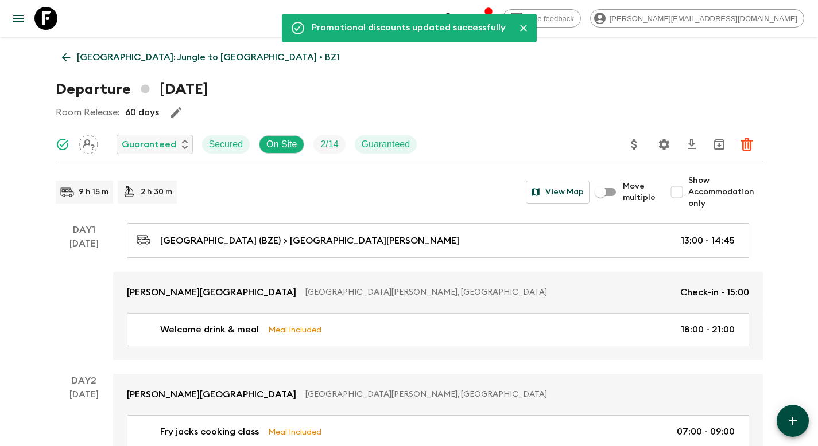
click at [151, 56] on p "[GEOGRAPHIC_DATA]: Jungle to [GEOGRAPHIC_DATA] • BZ1" at bounding box center [208, 57] width 263 height 14
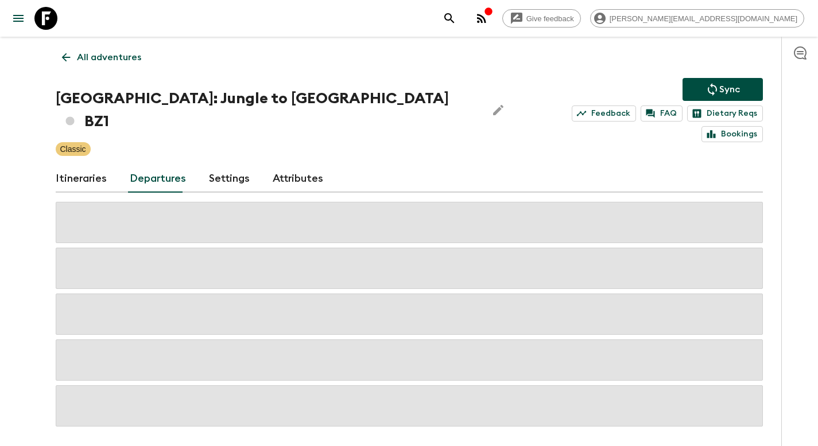
click at [723, 91] on p "Sync" at bounding box center [729, 90] width 21 height 14
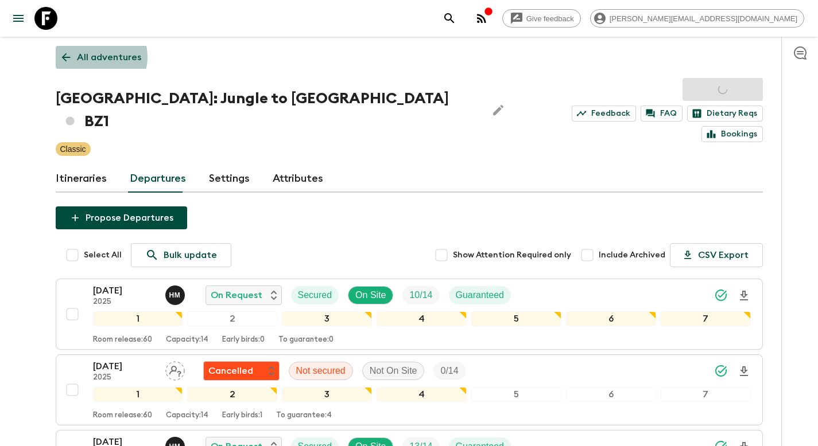
click at [94, 57] on p "All adventures" at bounding box center [109, 57] width 64 height 14
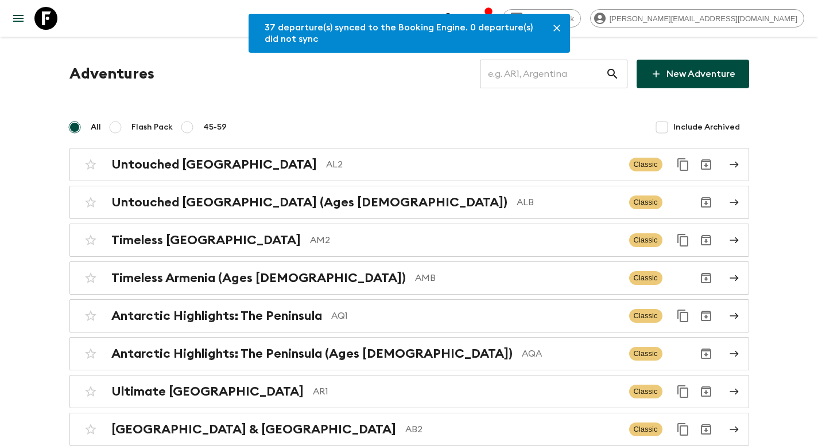
click at [536, 79] on input "text" at bounding box center [543, 74] width 126 height 32
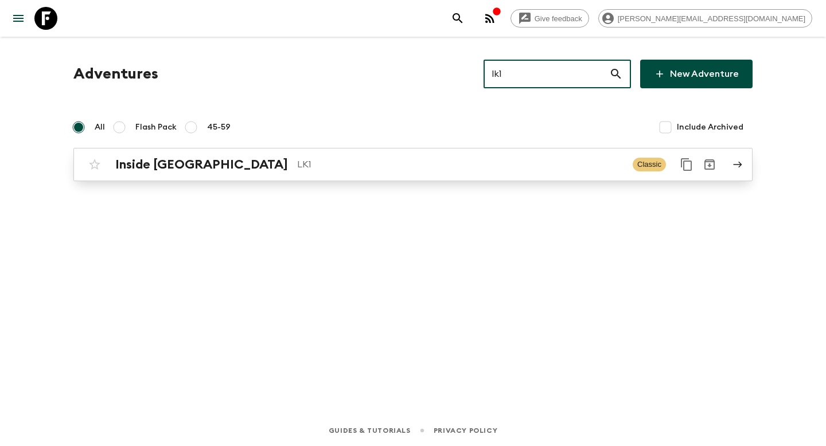
type input "lk1"
click at [297, 160] on p "LK1" at bounding box center [460, 165] width 326 height 14
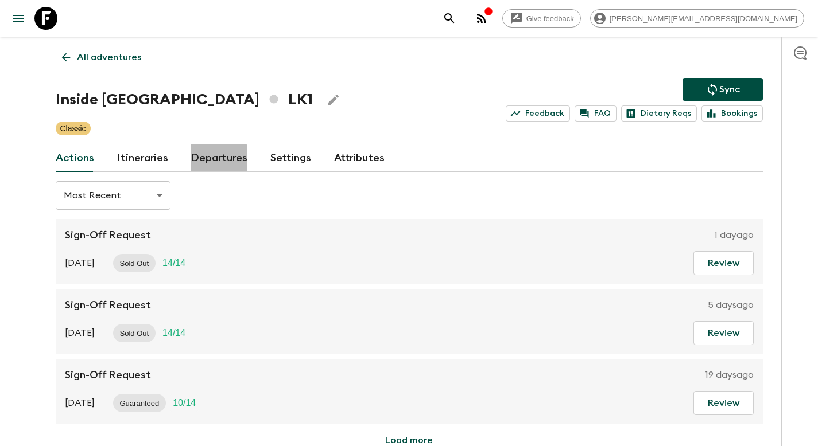
click at [208, 158] on link "Departures" at bounding box center [219, 159] width 56 height 28
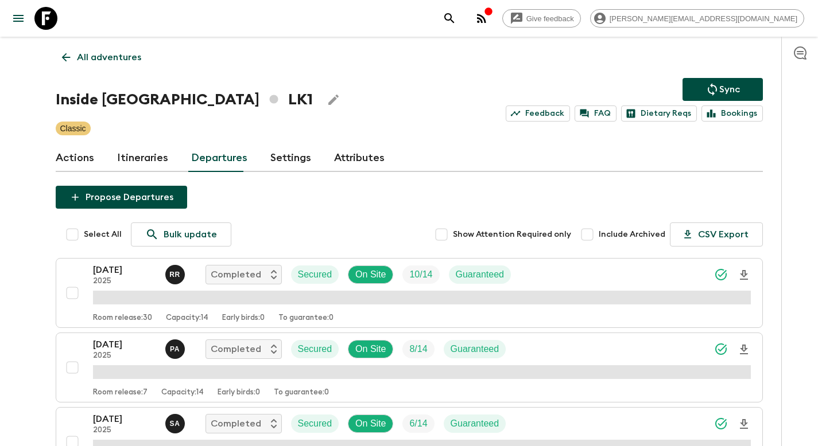
scroll to position [1464, 0]
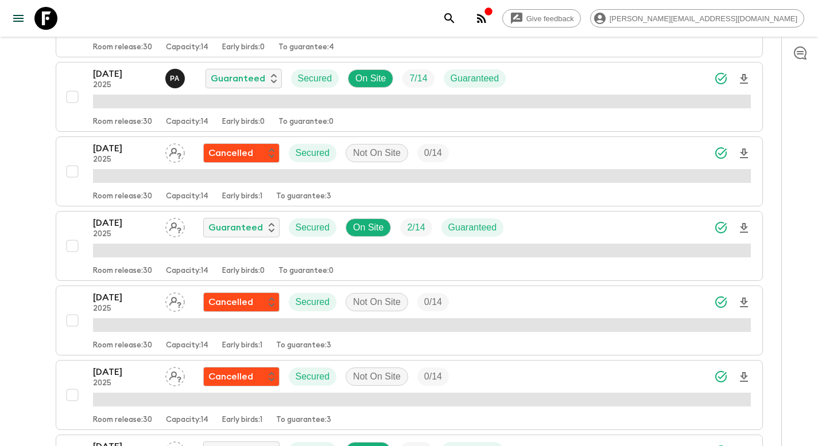
click at [575, 234] on div "[DATE] 2025 Guaranteed Secured On Site 2 / 14 Guaranteed" at bounding box center [422, 227] width 658 height 23
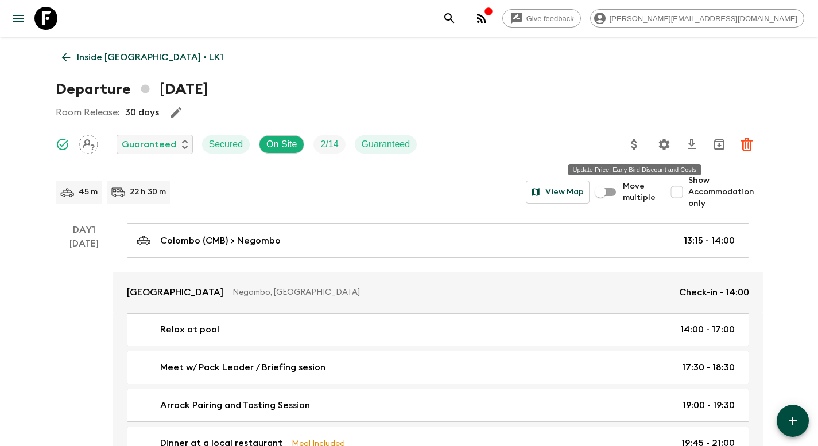
click at [635, 143] on icon "Update Price, Early Bird Discount and Costs" at bounding box center [634, 145] width 14 height 14
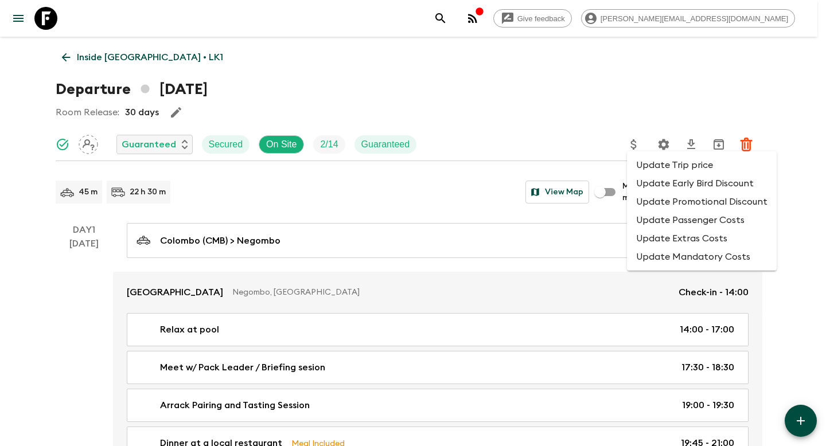
click at [648, 199] on li "Update Promotional Discount" at bounding box center [702, 202] width 150 height 18
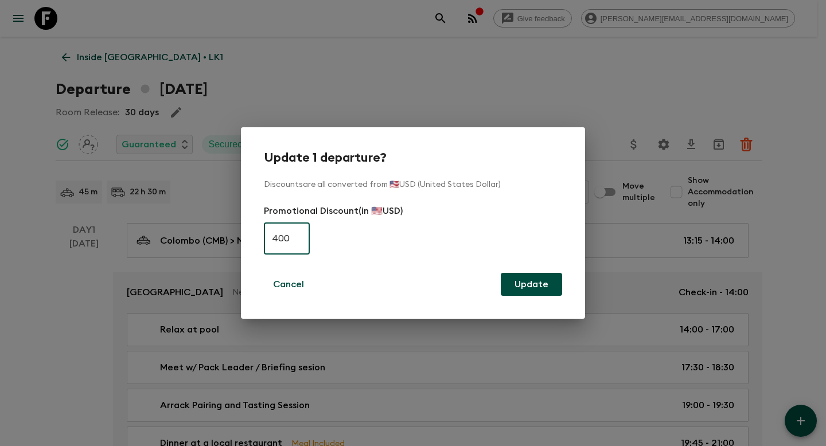
type input "400"
drag, startPoint x: 539, startPoint y: 282, endPoint x: 430, endPoint y: 235, distance: 118.7
click at [539, 282] on button "Update" at bounding box center [531, 284] width 61 height 23
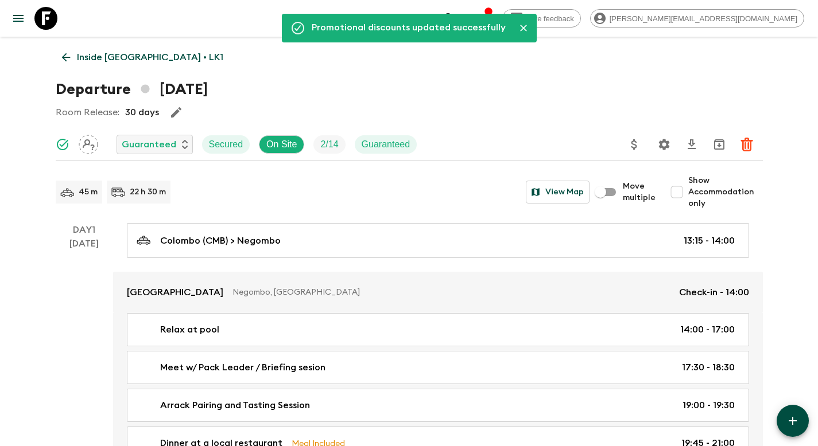
click at [108, 57] on p "Inside [GEOGRAPHIC_DATA] • LK1" at bounding box center [150, 57] width 146 height 14
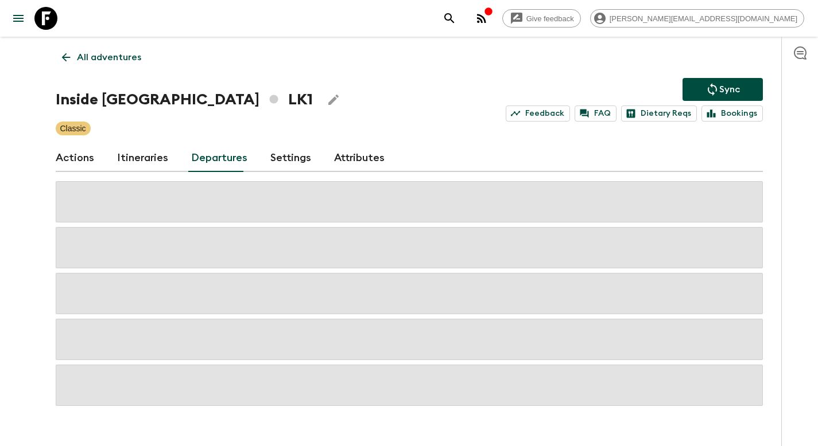
click at [714, 83] on icon "Sync adventure departures to the booking engine" at bounding box center [712, 90] width 14 height 14
click at [108, 62] on p "All adventures" at bounding box center [109, 57] width 64 height 14
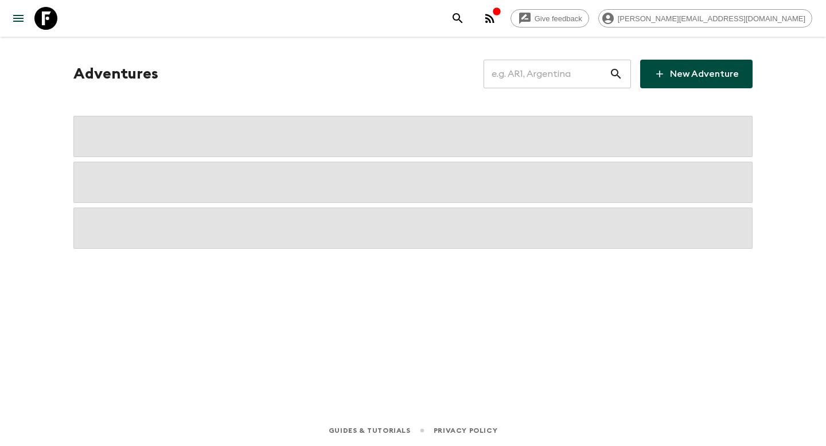
click at [540, 75] on input "text" at bounding box center [547, 74] width 126 height 32
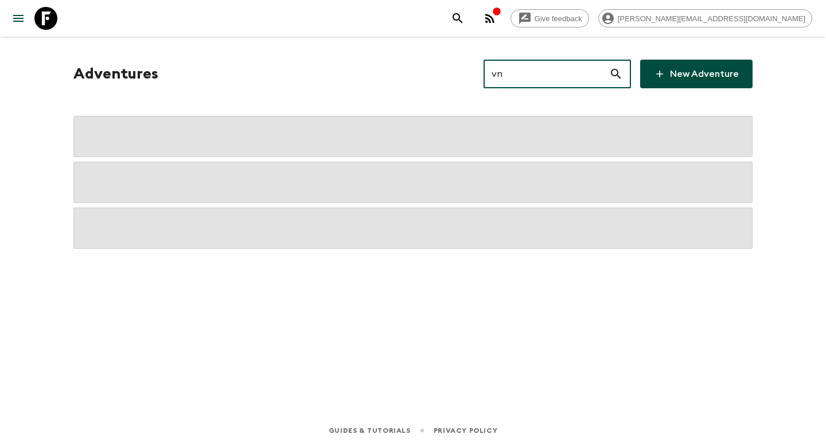
type input "vn1"
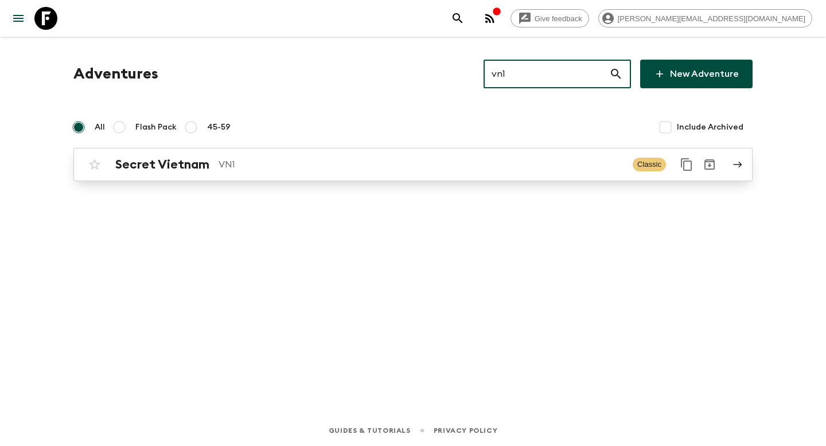
click at [313, 161] on p "VN1" at bounding box center [421, 165] width 405 height 14
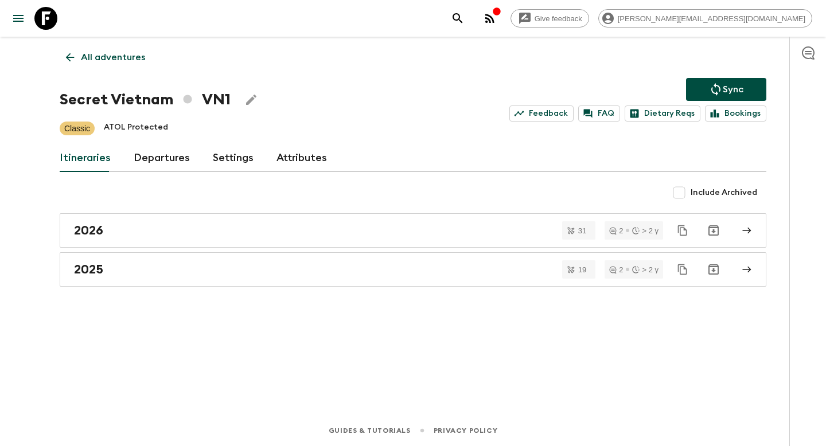
click at [146, 161] on link "Departures" at bounding box center [162, 159] width 56 height 28
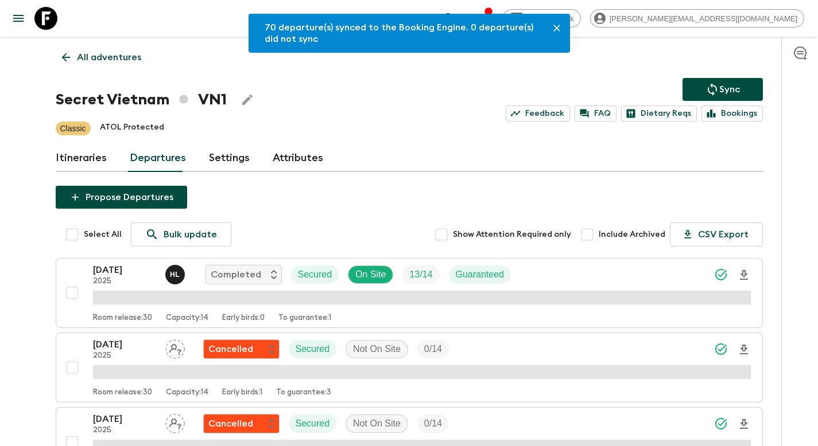
scroll to position [1390, 0]
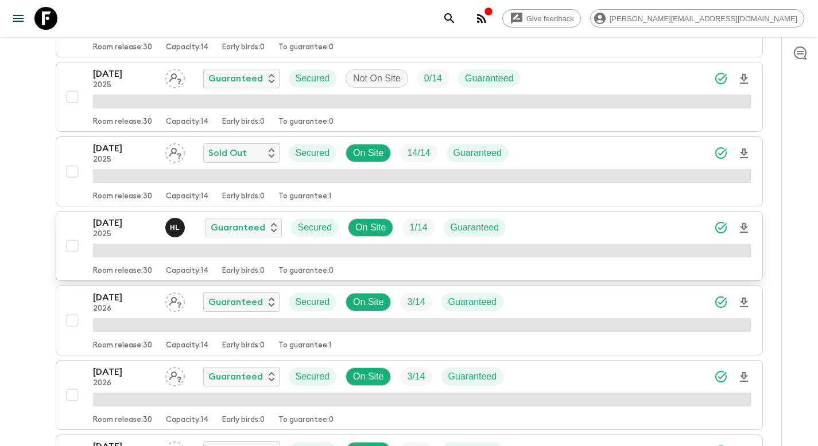
click at [547, 233] on div "[DATE] 2025 H L Guaranteed Secured On Site 1 / 14 Guaranteed" at bounding box center [422, 227] width 658 height 23
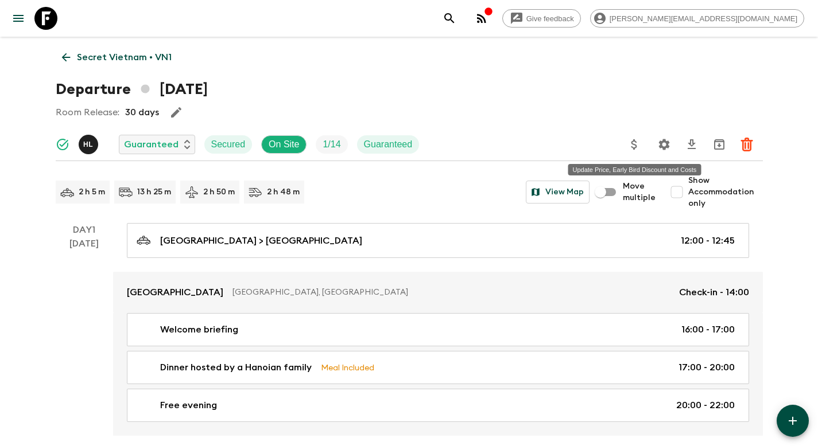
click at [631, 146] on icon "Update Price, Early Bird Discount and Costs" at bounding box center [634, 144] width 6 height 10
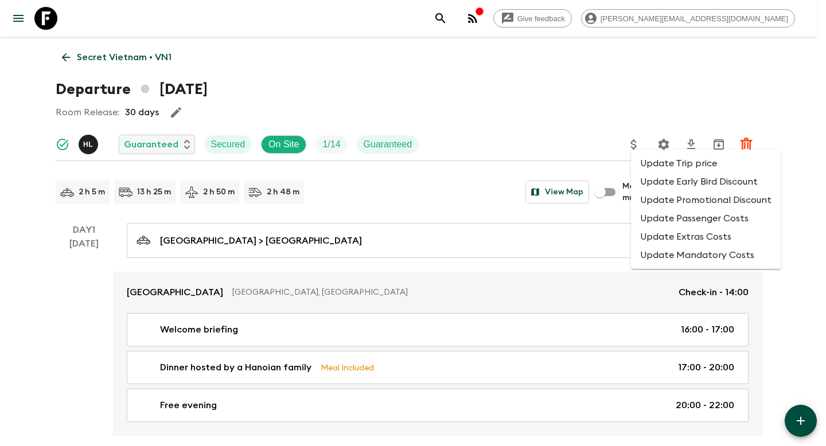
click at [652, 197] on li "Update Promotional Discount" at bounding box center [706, 200] width 150 height 18
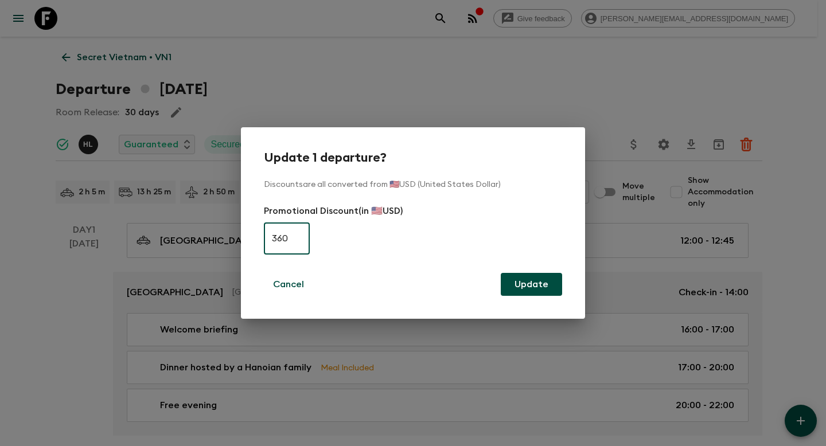
type input "360"
click at [528, 286] on button "Update" at bounding box center [531, 284] width 61 height 23
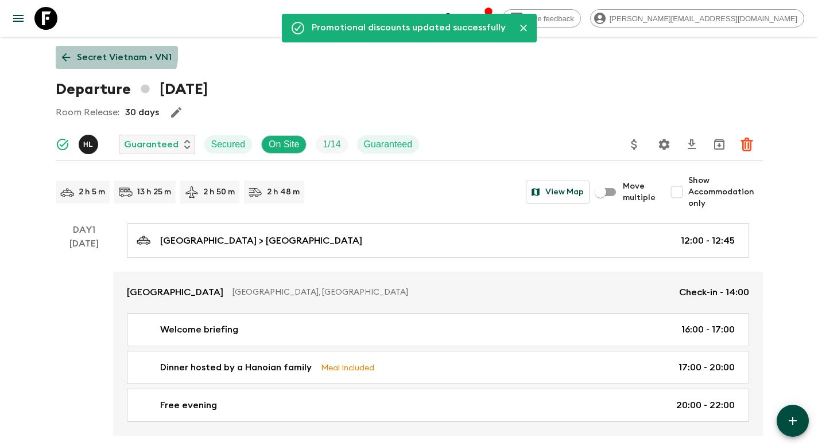
click at [113, 52] on p "Secret Vietnam • VN1" at bounding box center [124, 57] width 95 height 14
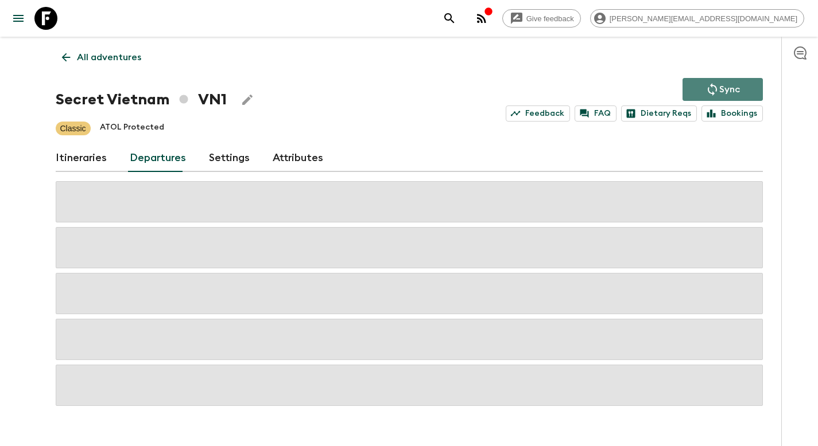
click at [708, 91] on icon "Sync adventure departures to the booking engine" at bounding box center [711, 89] width 9 height 13
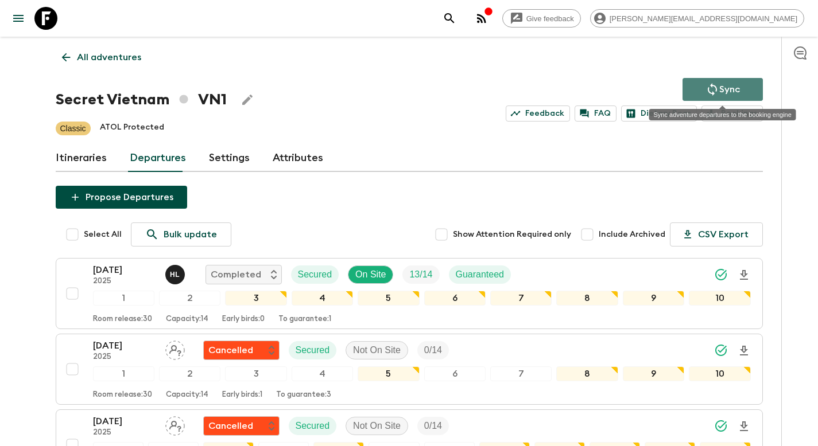
click at [723, 87] on p "Sync" at bounding box center [729, 90] width 21 height 14
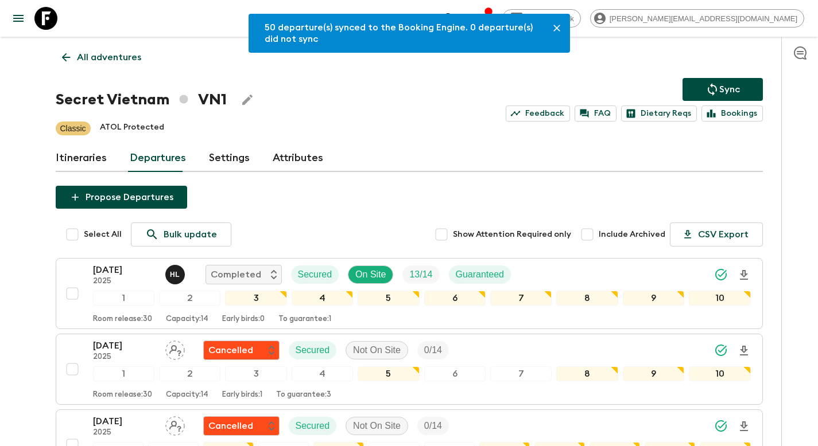
scroll to position [1410, 0]
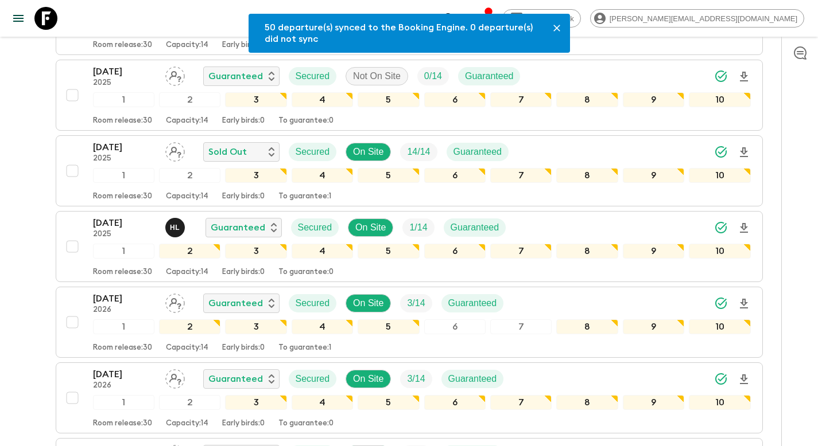
click at [649, 220] on div "[DATE] 2025 H L Guaranteed Secured On Site 1 / 14 Guaranteed" at bounding box center [422, 227] width 658 height 23
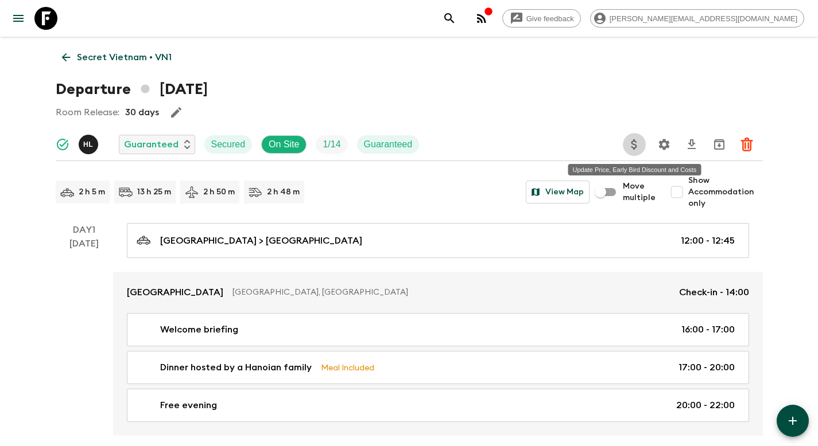
click at [644, 147] on button "Update Price, Early Bird Discount and Costs" at bounding box center [634, 144] width 23 height 23
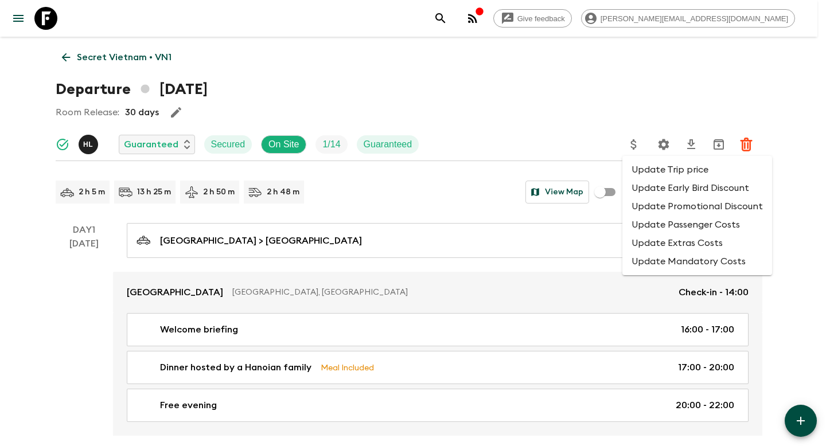
click at [659, 200] on li "Update Promotional Discount" at bounding box center [698, 206] width 150 height 18
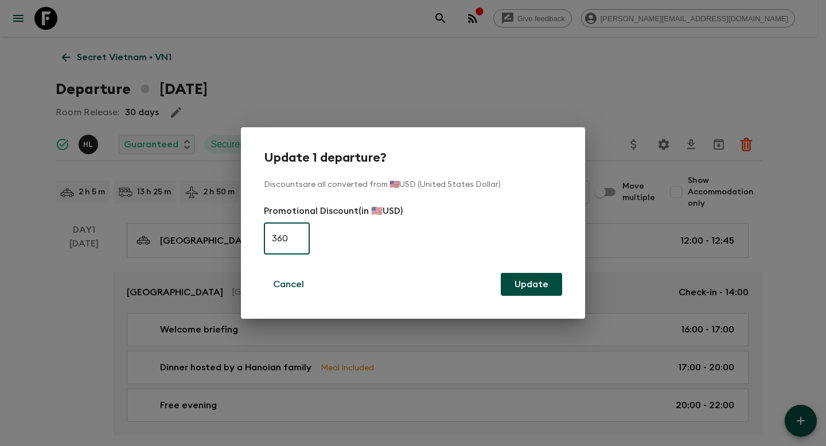
click at [328, 86] on div "Update 1 departure? Discounts are all converted from 🇺🇸USD (United States Dolla…" at bounding box center [413, 223] width 826 height 446
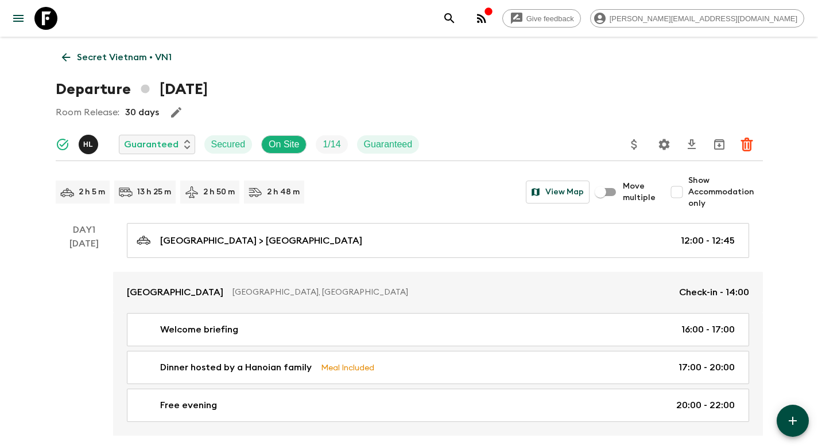
drag, startPoint x: 142, startPoint y: 53, endPoint x: 148, endPoint y: 61, distance: 9.4
click at [142, 53] on p "Secret Vietnam • VN1" at bounding box center [124, 57] width 95 height 14
